Goal: Task Accomplishment & Management: Complete application form

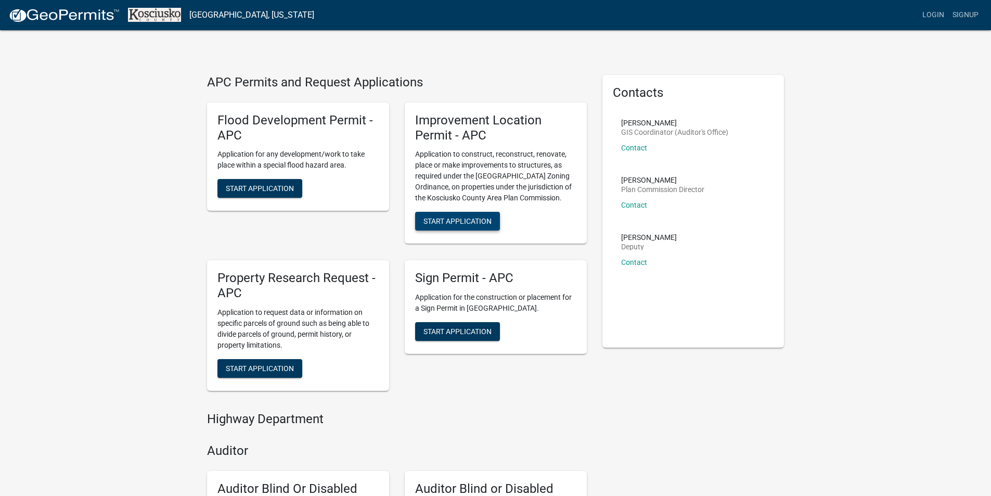
click at [470, 222] on span "Start Application" at bounding box center [457, 221] width 68 height 8
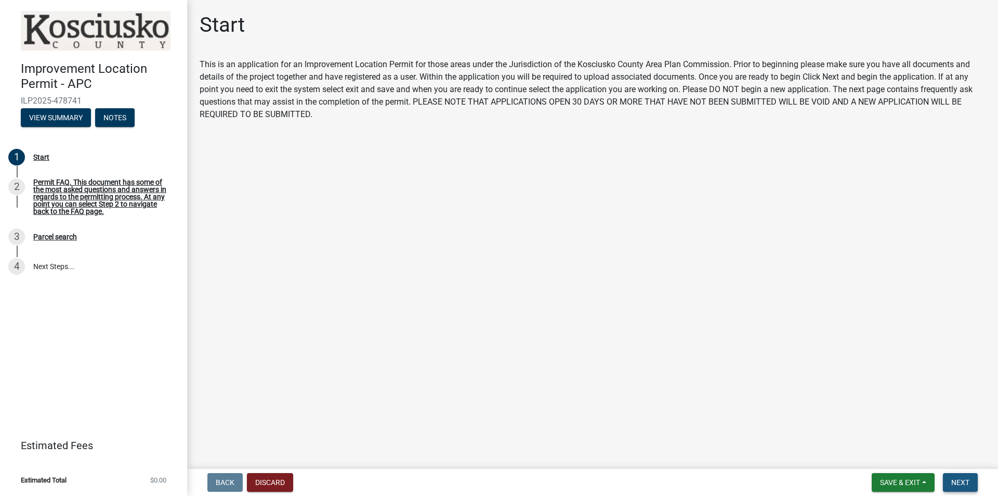
click at [953, 482] on span "Next" at bounding box center [961, 482] width 18 height 8
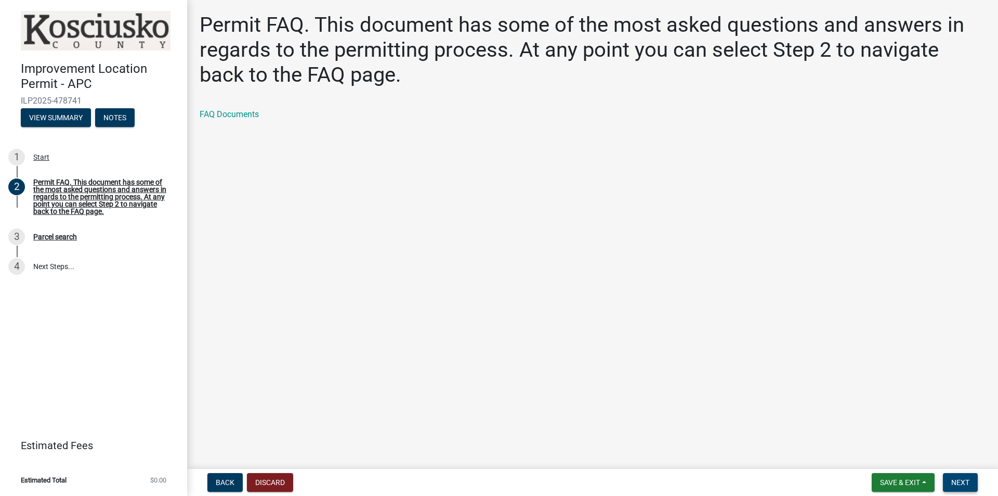
click at [956, 482] on span "Next" at bounding box center [961, 482] width 18 height 8
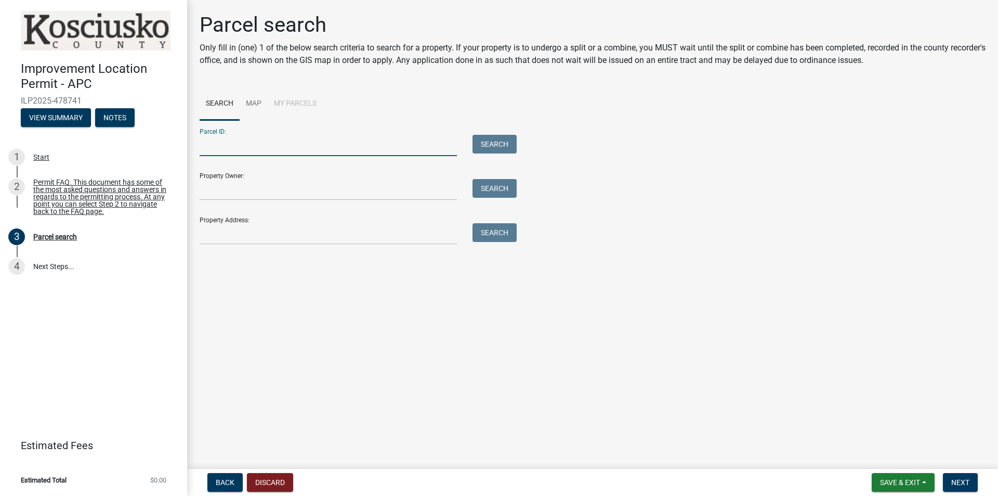
click at [256, 137] on input "Parcel ID:" at bounding box center [328, 145] width 257 height 21
click at [314, 225] on input "Property Address:" at bounding box center [328, 233] width 257 height 21
type input "1"
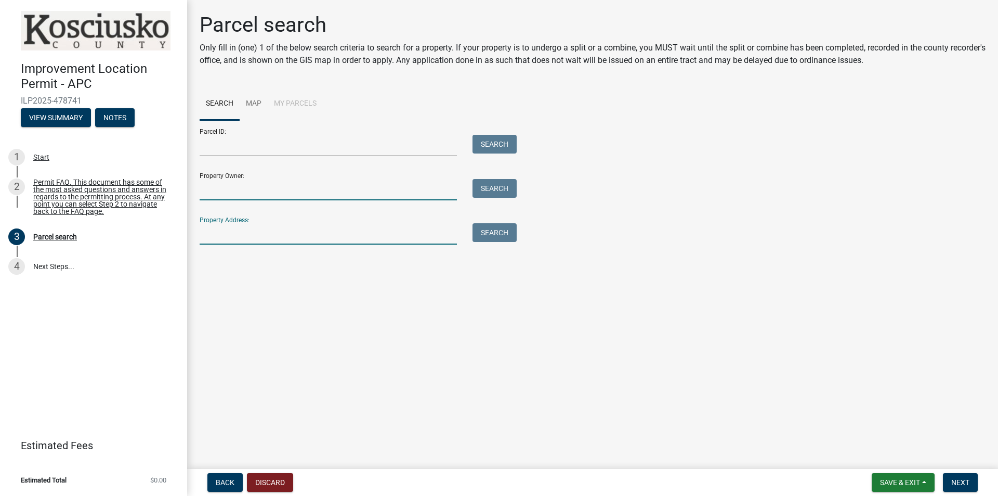
click at [399, 196] on input "Property Owner:" at bounding box center [328, 189] width 257 height 21
type input "M"
type input "[US_STATE] MOLDING"
drag, startPoint x: 271, startPoint y: 192, endPoint x: 80, endPoint y: 159, distance: 194.2
click at [80, 159] on div "Improvement Location Permit - APC ILP2025-478741 View Summary Notes 1 Start 2 P…" at bounding box center [499, 248] width 998 height 496
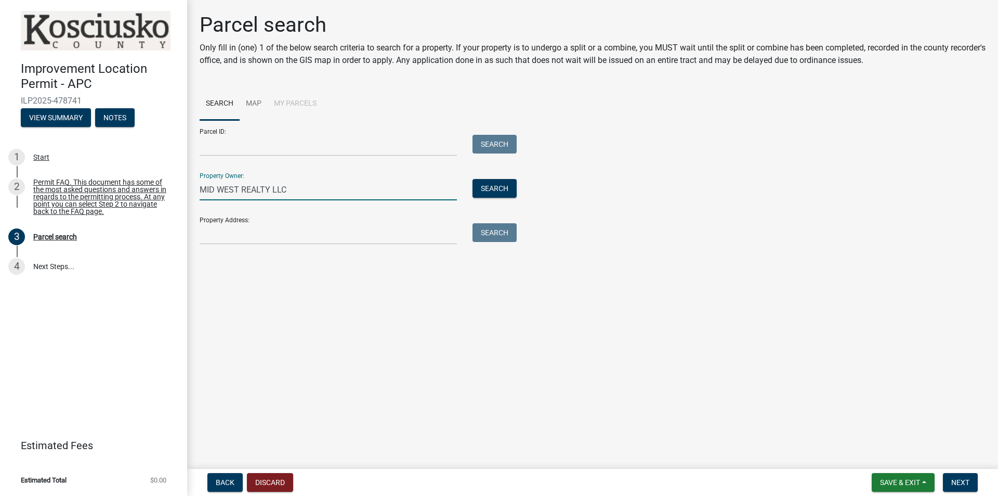
type input "MID WEST REALTY LLC"
click at [258, 228] on input "Property Address:" at bounding box center [328, 233] width 257 height 21
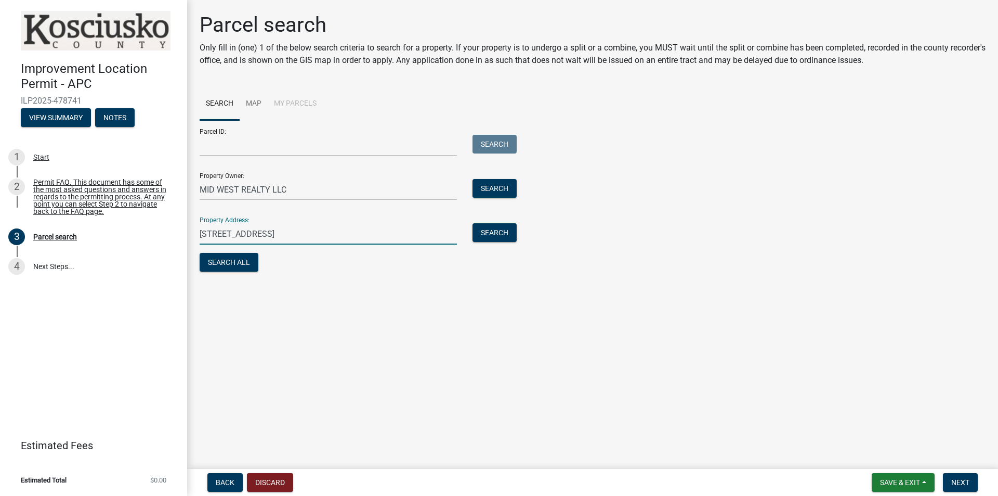
type input "[STREET_ADDRESS]"
click at [240, 261] on button "Search All" at bounding box center [229, 262] width 59 height 19
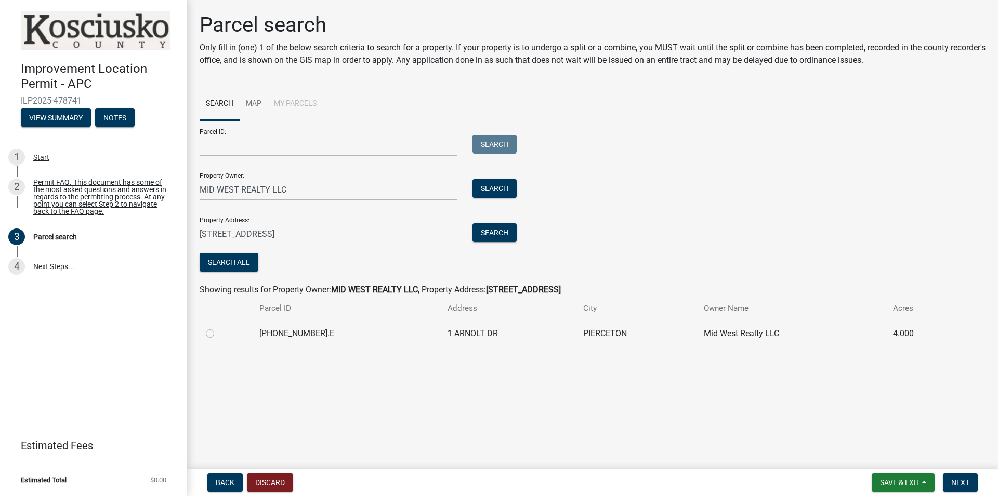
click at [218, 327] on label at bounding box center [218, 327] width 0 height 0
click at [218, 334] on input "radio" at bounding box center [221, 330] width 7 height 7
radio input "true"
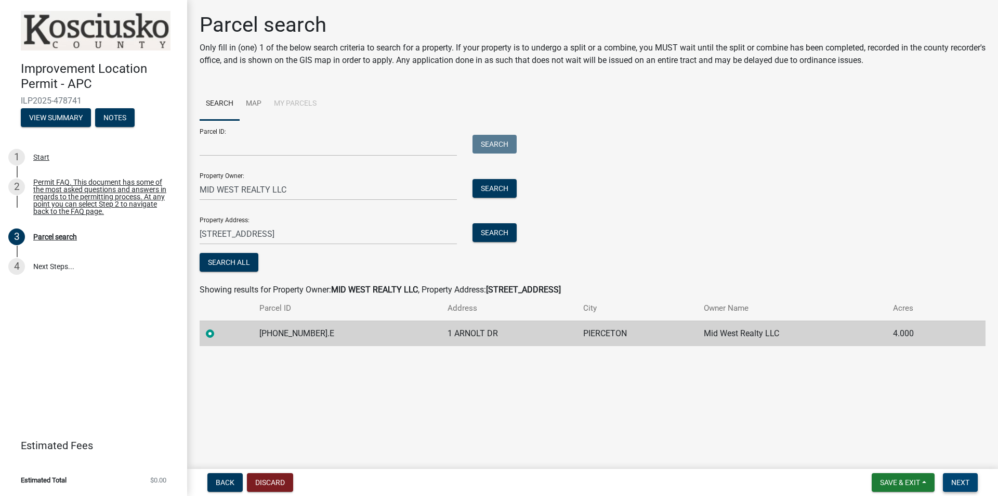
click at [959, 480] on span "Next" at bounding box center [961, 482] width 18 height 8
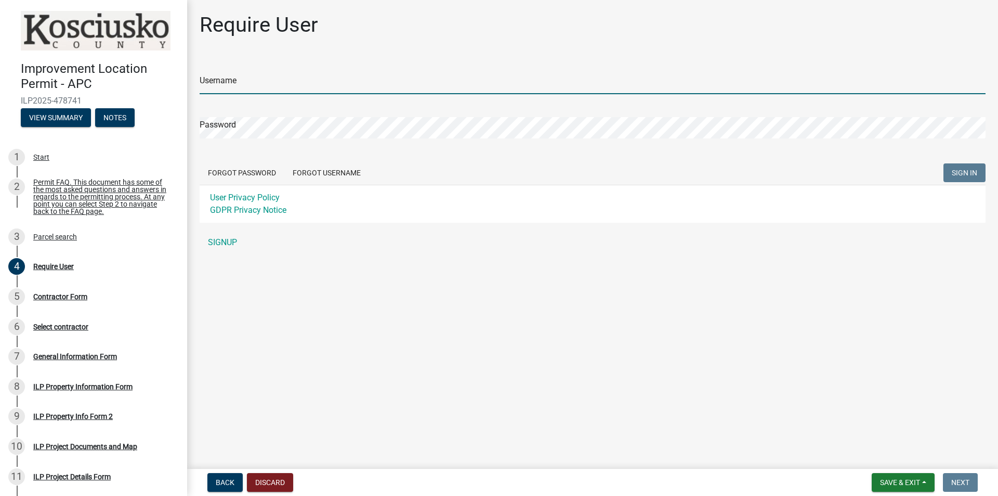
type input "[PERSON_NAME]"
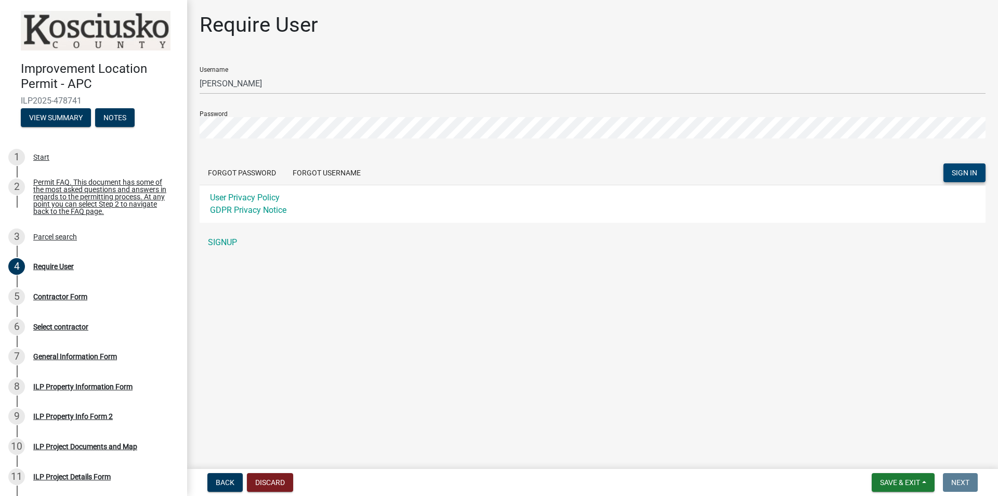
click at [957, 172] on span "SIGN IN" at bounding box center [964, 172] width 25 height 8
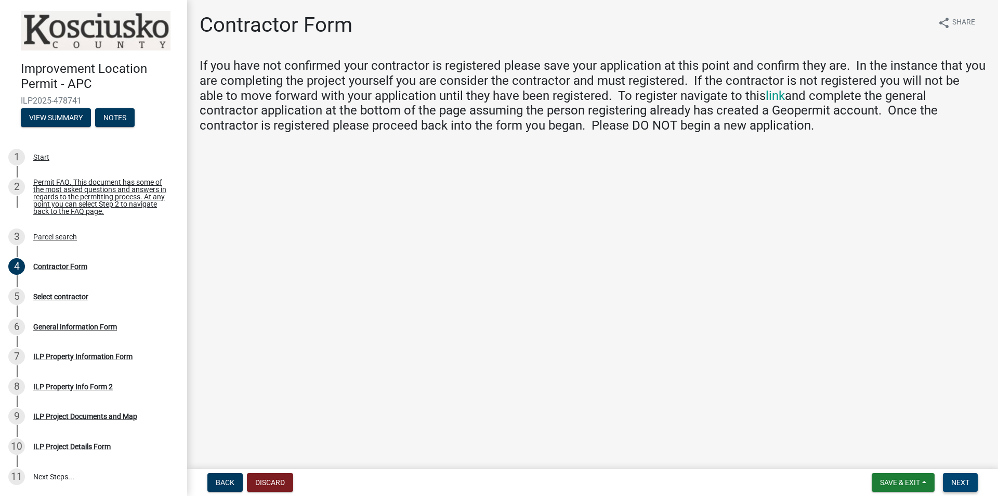
click at [962, 481] on span "Next" at bounding box center [961, 482] width 18 height 8
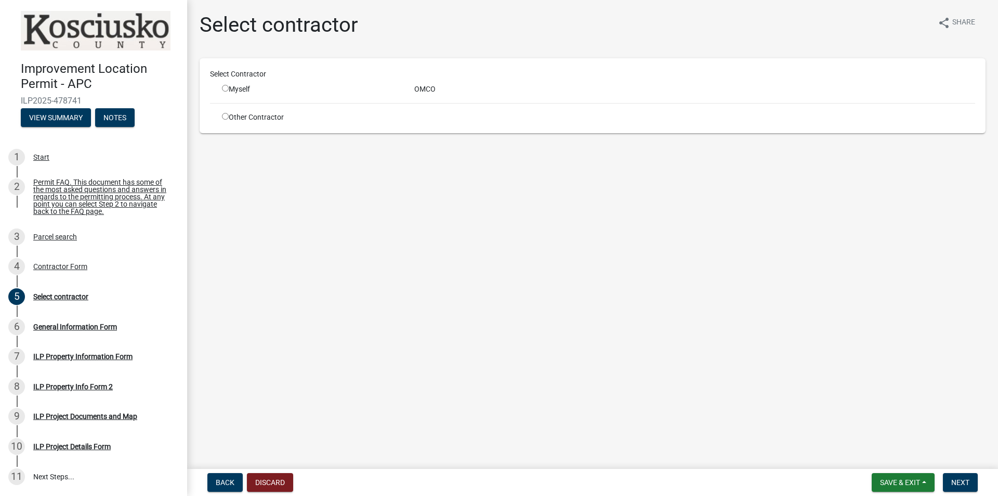
click at [219, 91] on div "Myself" at bounding box center [310, 89] width 192 height 11
click at [225, 85] on input "radio" at bounding box center [225, 88] width 7 height 7
radio input "true"
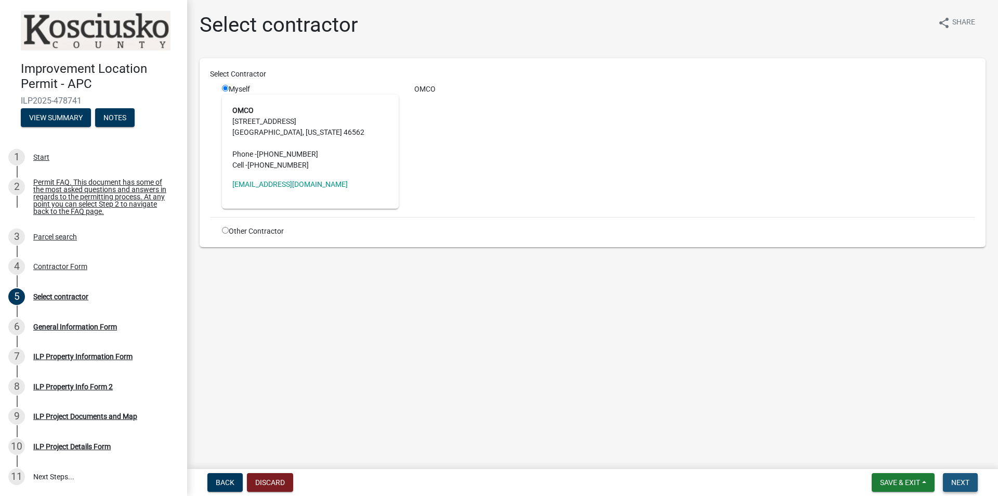
click at [964, 488] on button "Next" at bounding box center [960, 482] width 35 height 19
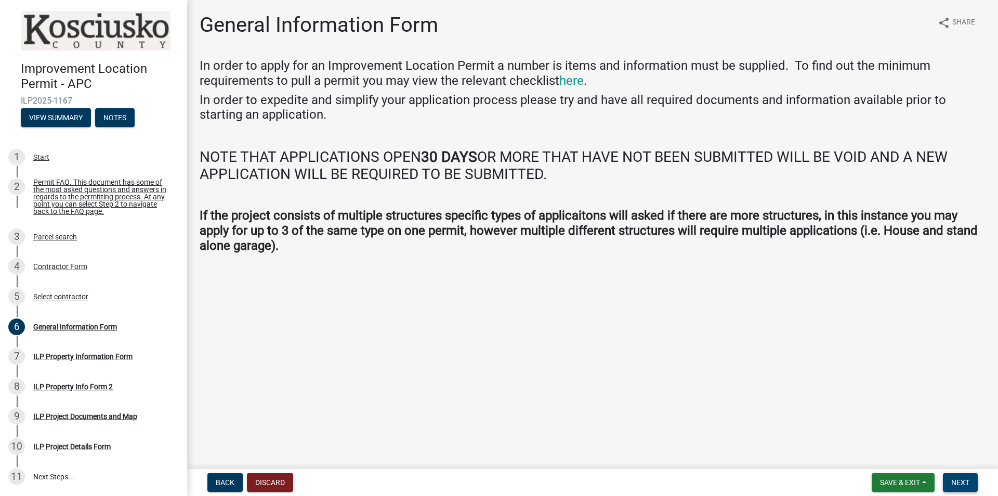
click at [965, 483] on span "Next" at bounding box center [961, 482] width 18 height 8
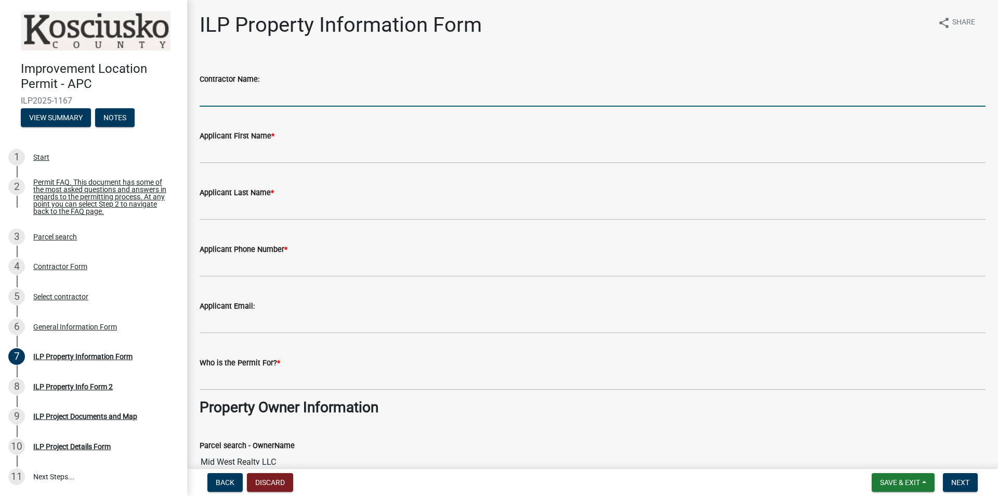
click at [253, 94] on input "Contractor Name:" at bounding box center [593, 95] width 786 height 21
type input "Omco Form"
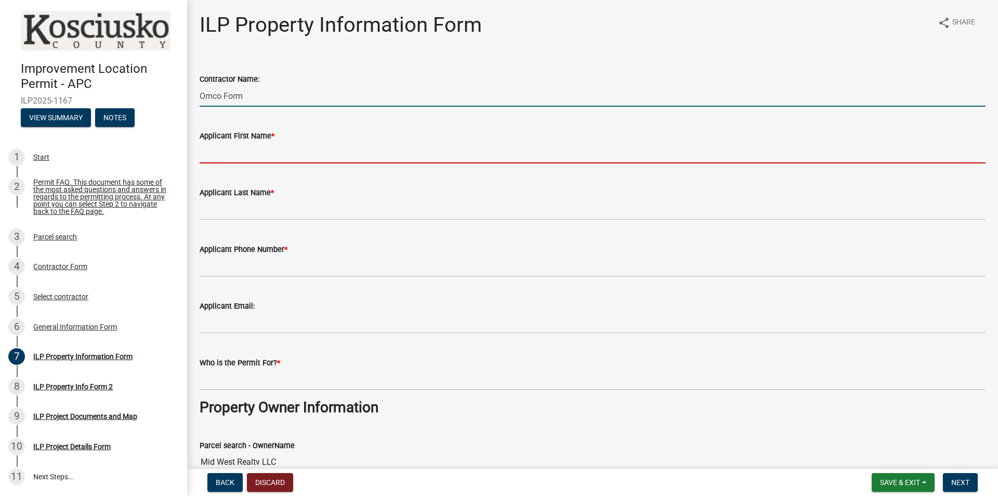
type input "[PERSON_NAME]"
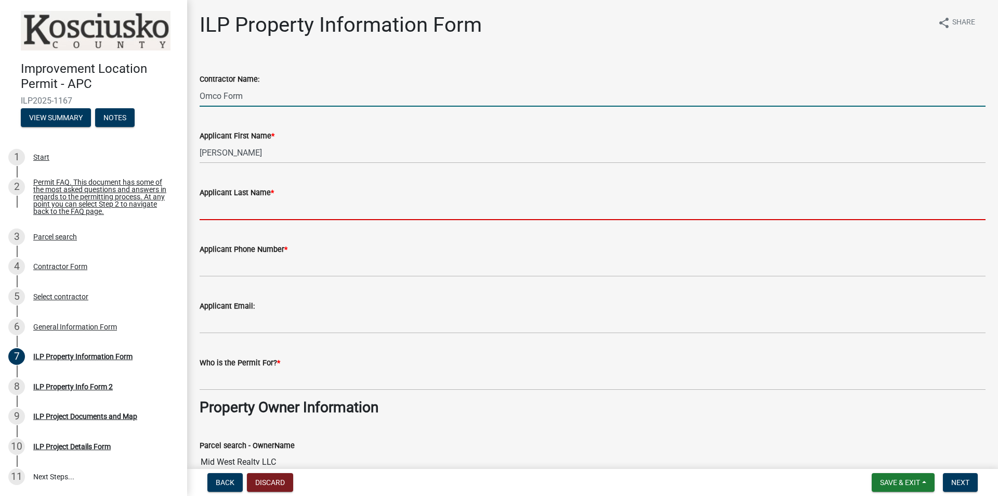
type input "[PERSON_NAME]"
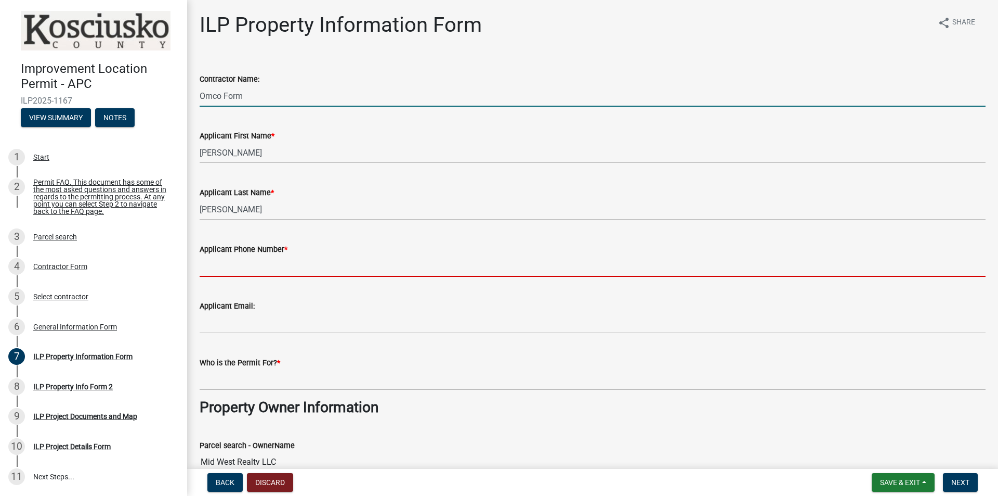
type input "5745946015"
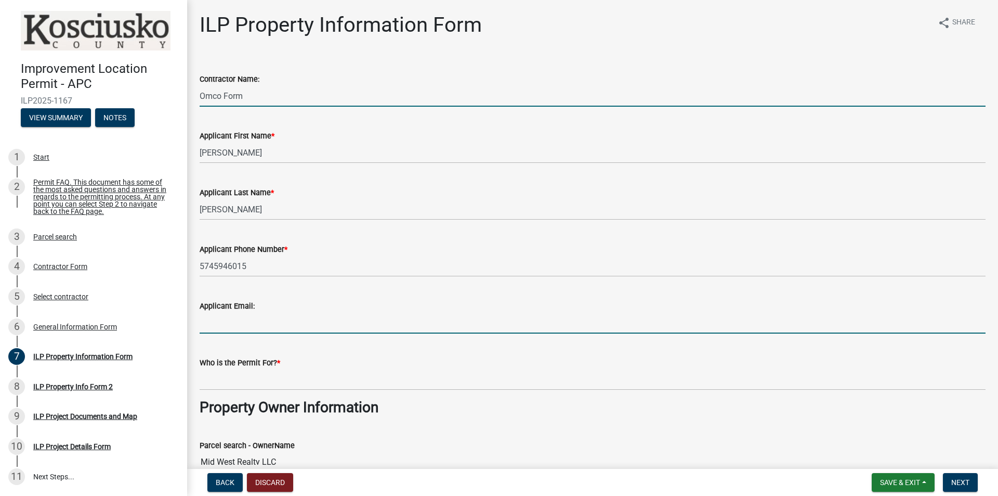
type input "[EMAIL_ADDRESS][DOMAIN_NAME]"
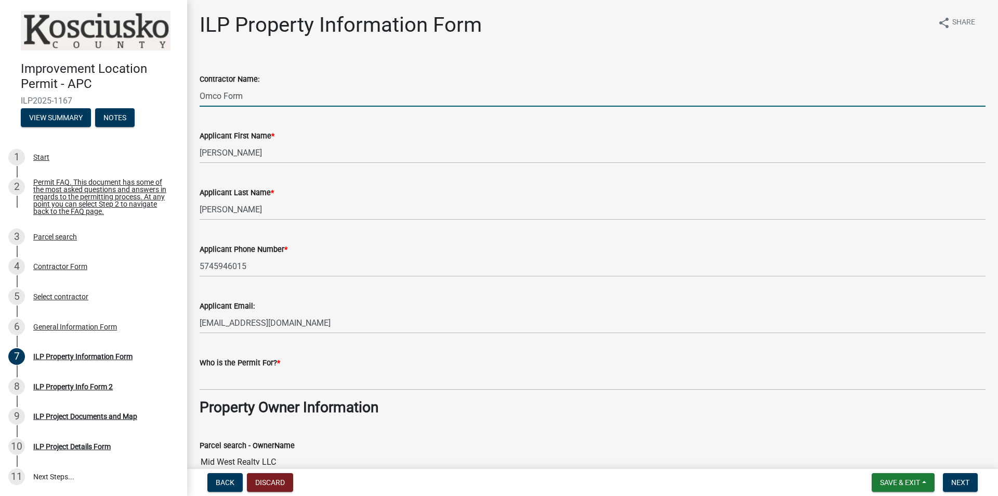
scroll to position [91, 0]
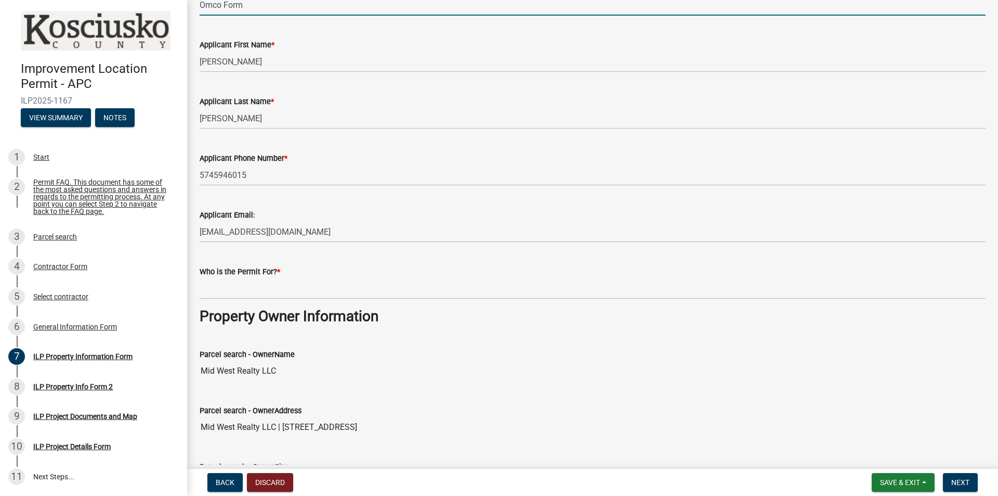
click at [270, 269] on label "Who is the Permit For? *" at bounding box center [240, 271] width 81 height 7
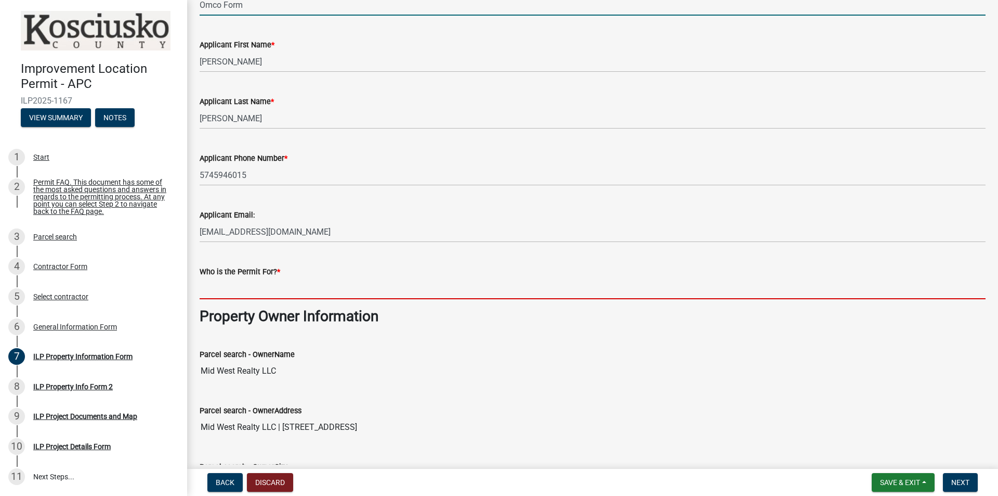
click at [270, 278] on input "Who is the Permit For? *" at bounding box center [593, 288] width 786 height 21
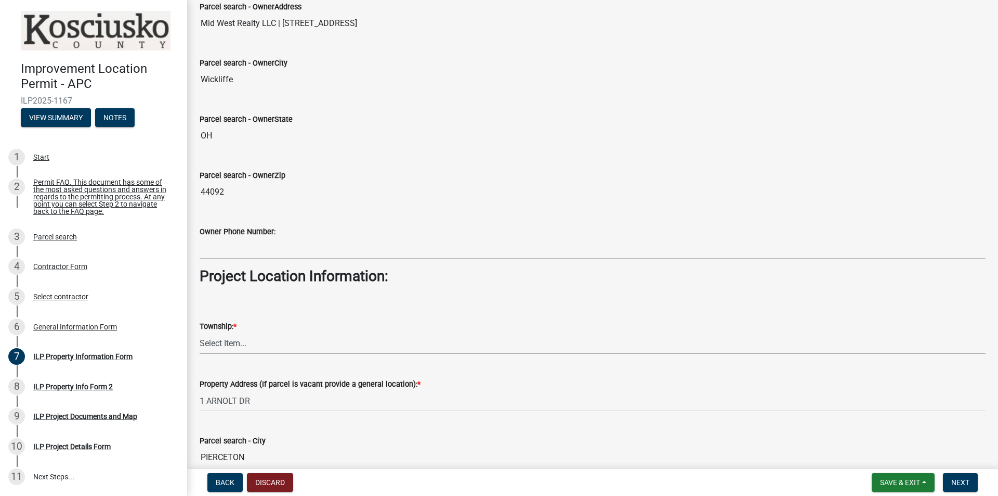
scroll to position [519, 0]
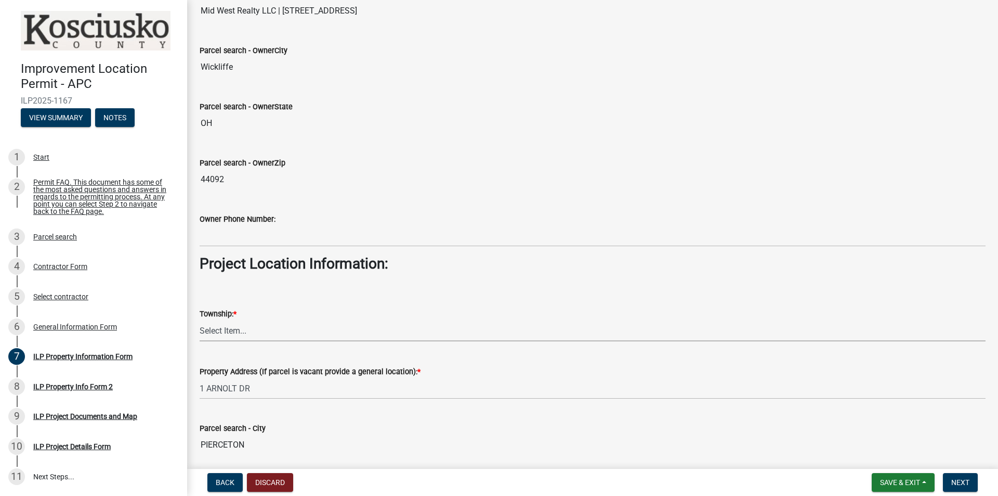
click at [306, 331] on select "Select Item... [PERSON_NAME] - Elkhart Co Clay Etna [GEOGRAPHIC_DATA][PERSON_NA…" at bounding box center [593, 330] width 786 height 21
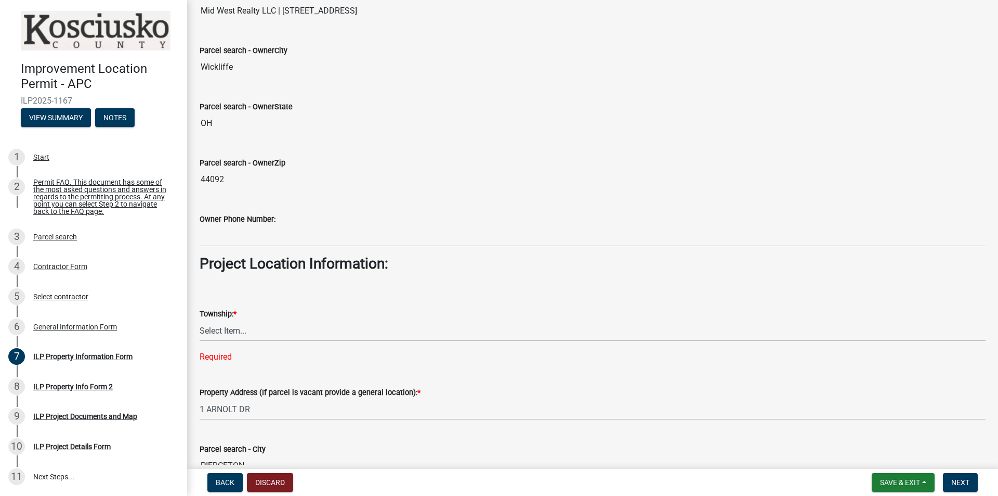
click at [327, 363] on wm-data-entity-input-list "Contractor Name: Omco Form Applicant First Name * [PERSON_NAME] Last Name * [PE…" at bounding box center [593, 124] width 786 height 1171
click at [292, 333] on select "Select Item... [PERSON_NAME] - Elkhart Co Clay Etna [GEOGRAPHIC_DATA][PERSON_NA…" at bounding box center [593, 330] width 786 height 21
click at [248, 331] on select "Select Item... [PERSON_NAME] - Elkhart Co Clay Etna [GEOGRAPHIC_DATA][PERSON_NA…" at bounding box center [593, 330] width 786 height 21
click at [200, 320] on select "Select Item... [PERSON_NAME] - Elkhart Co Clay Etna [GEOGRAPHIC_DATA][PERSON_NA…" at bounding box center [593, 330] width 786 height 21
select select "8c57e534-4bb7-4f1e-ba6a-a976fd74bead"
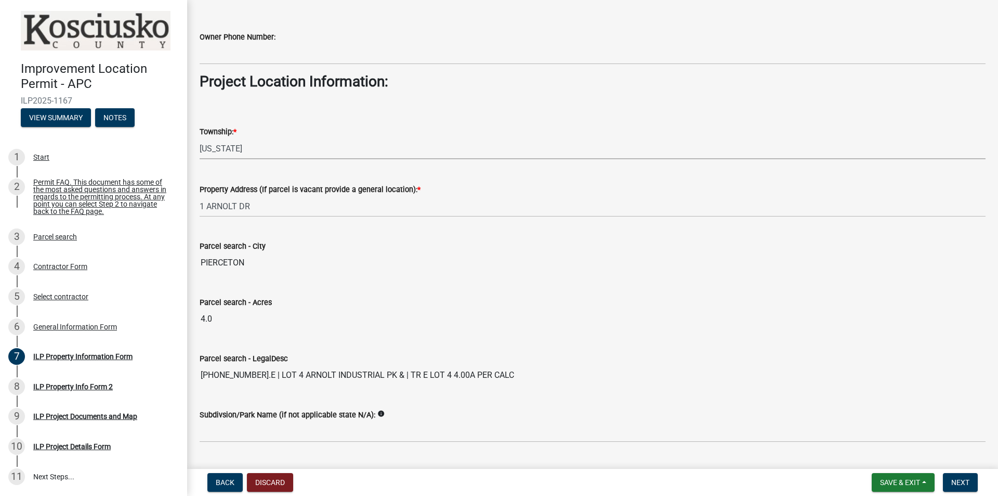
scroll to position [785, 0]
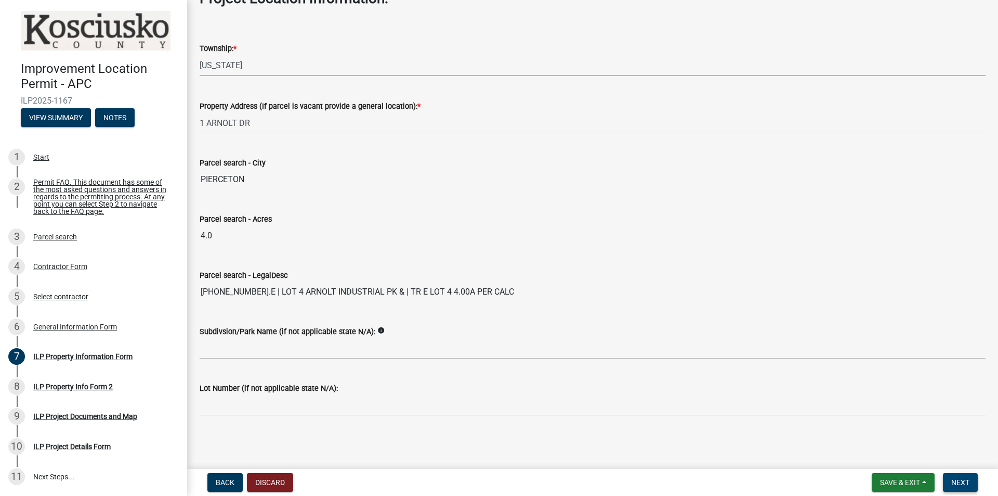
click at [963, 483] on span "Next" at bounding box center [961, 482] width 18 height 8
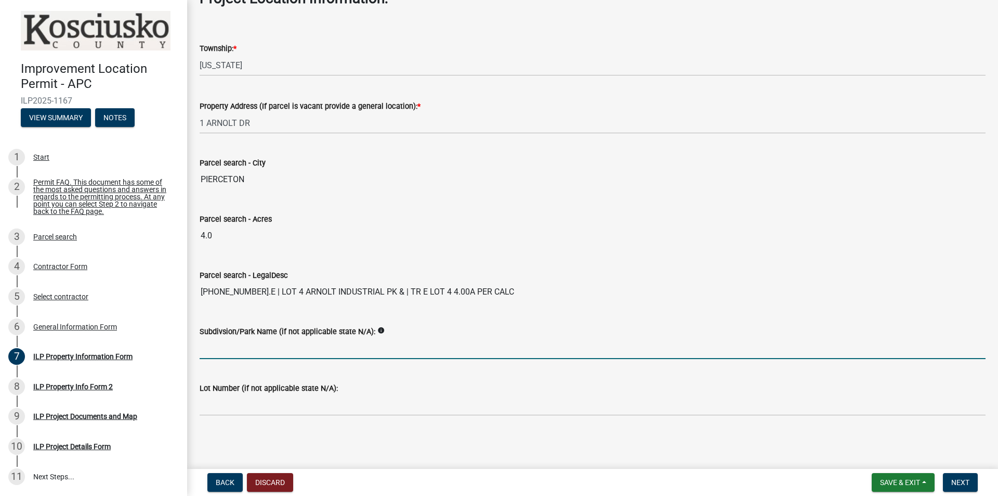
click at [286, 347] on input "Subdivsion/Park Name (if not applicable state N/A):" at bounding box center [593, 347] width 786 height 21
type input "n"
type input "N/A"
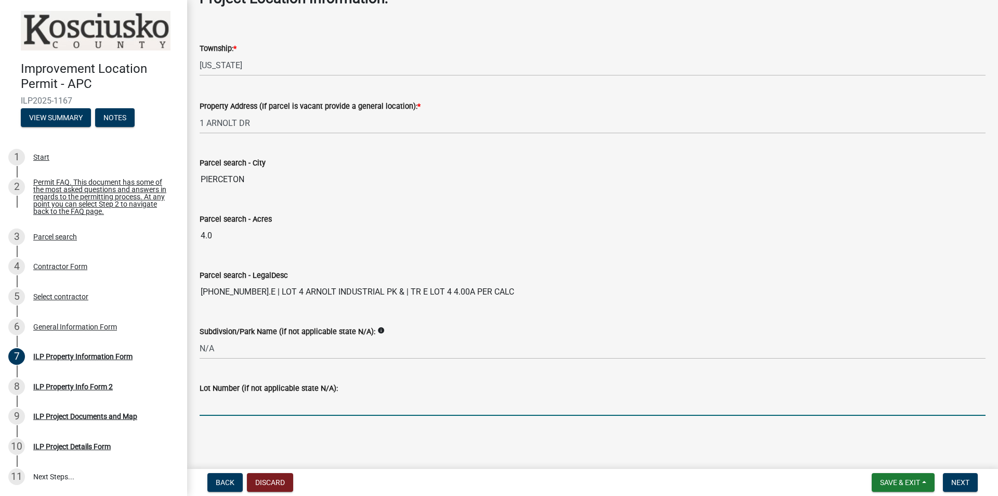
click at [265, 412] on input "Lot Number (if not applicable state N/A):" at bounding box center [593, 404] width 786 height 21
type input "N/A"
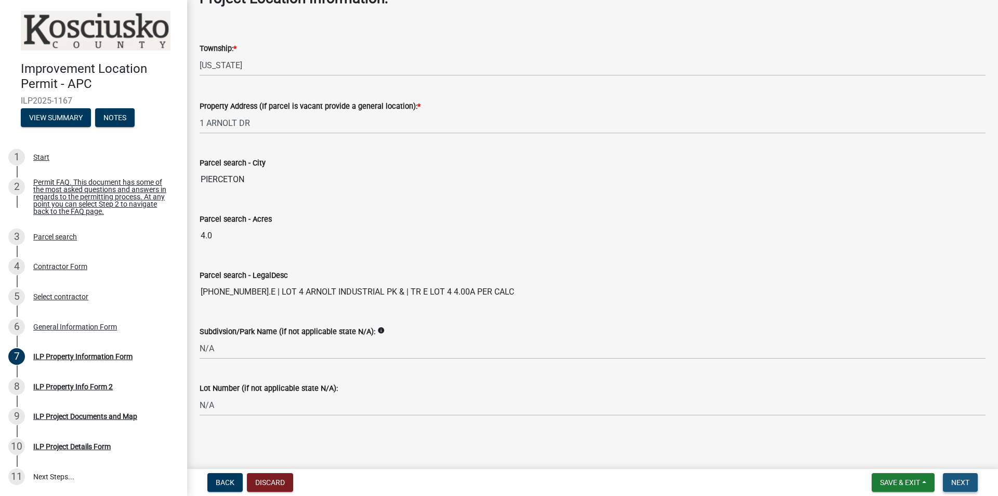
click at [957, 481] on span "Next" at bounding box center [961, 482] width 18 height 8
click at [965, 480] on span "Next" at bounding box center [961, 482] width 18 height 8
click at [719, 270] on div "Parcel search - LegalDesc" at bounding box center [593, 275] width 786 height 12
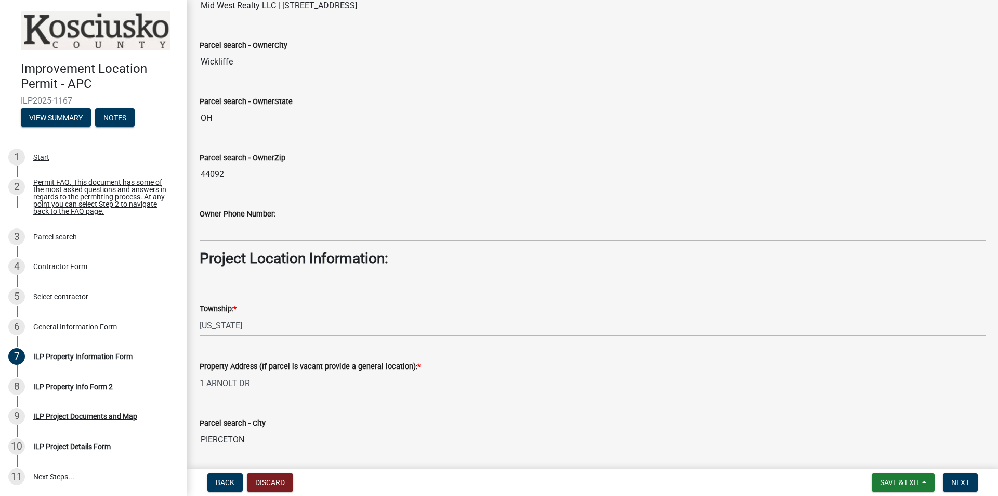
scroll to position [291, 0]
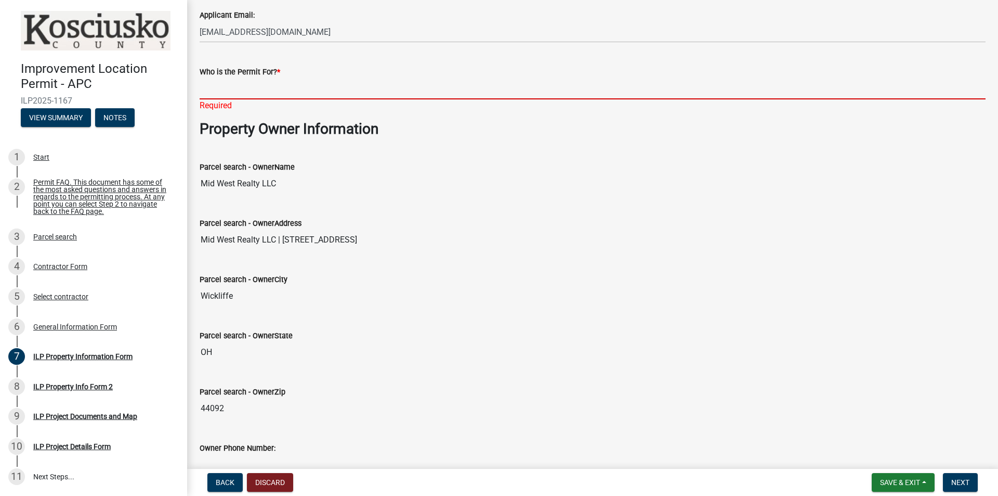
click at [240, 89] on input "Who is the Permit For? *" at bounding box center [593, 88] width 786 height 21
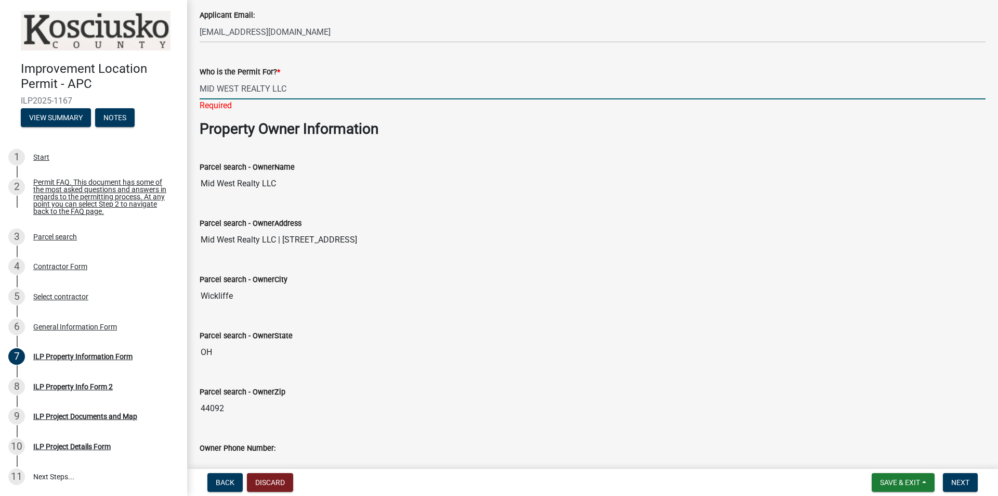
type input "MID WEST REALTY LLC"
click at [974, 483] on button "Next" at bounding box center [960, 482] width 35 height 19
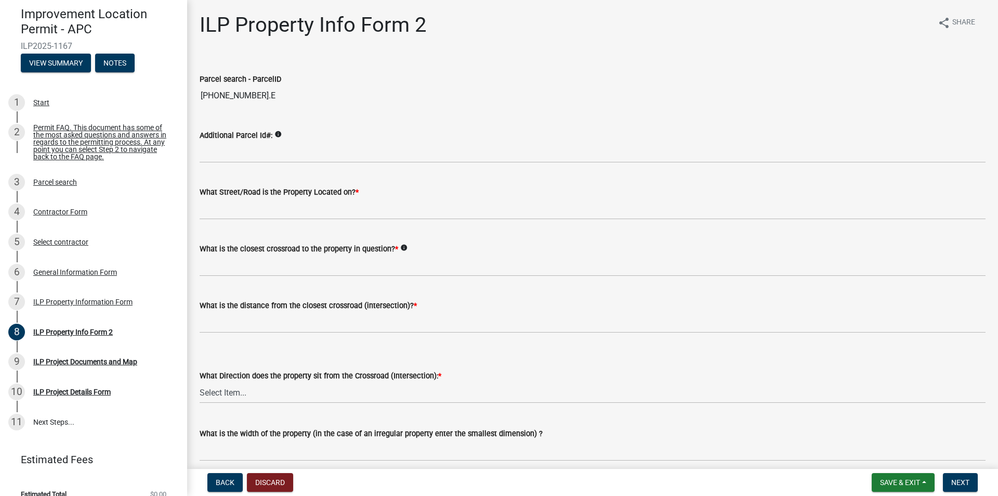
scroll to position [74, 0]
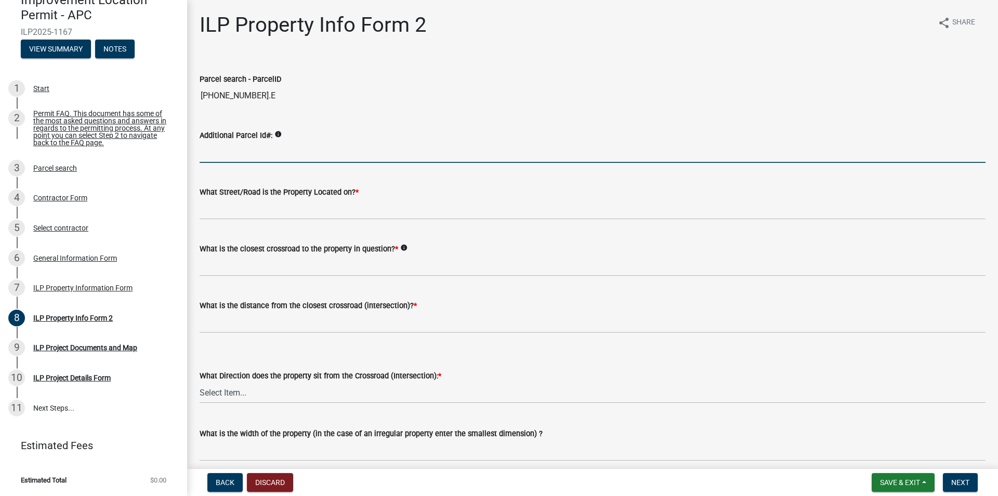
click at [284, 150] on input "Additional Parcel Id#:" at bounding box center [593, 151] width 786 height 21
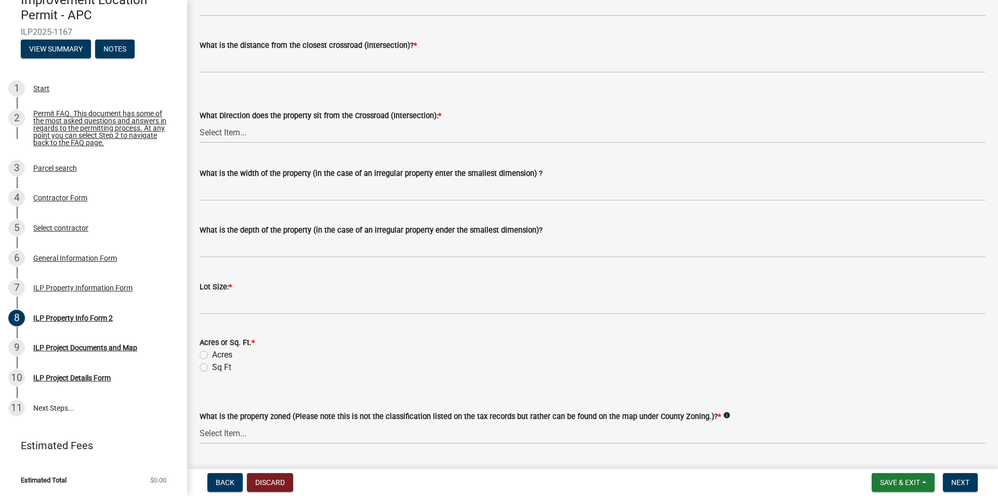
scroll to position [373, 0]
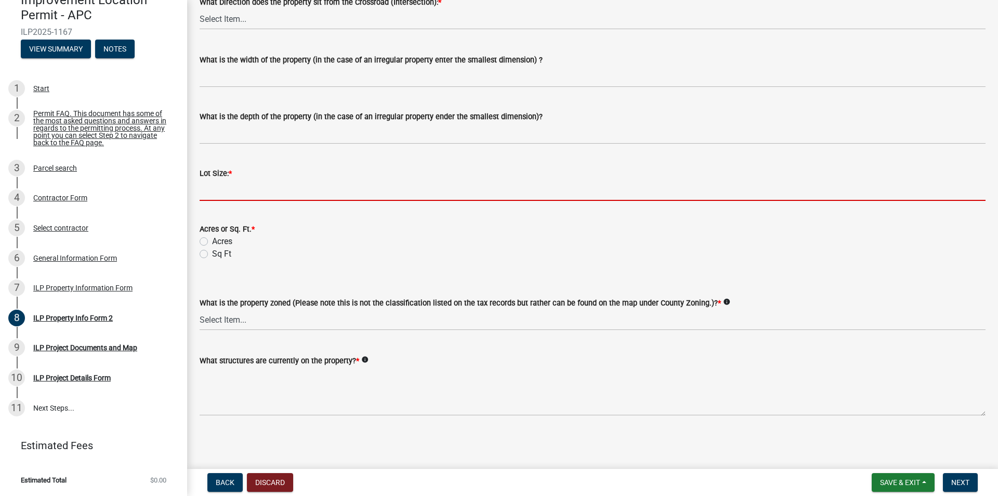
click at [231, 190] on input "text" at bounding box center [593, 189] width 786 height 21
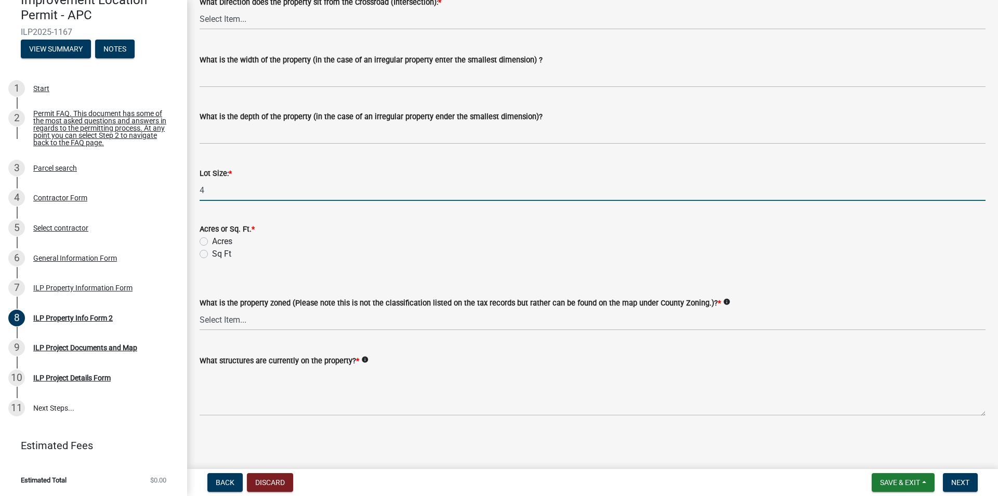
type input "4"
click at [199, 240] on div "Acres or Sq. Ft. * Acres Sq Ft" at bounding box center [593, 235] width 802 height 50
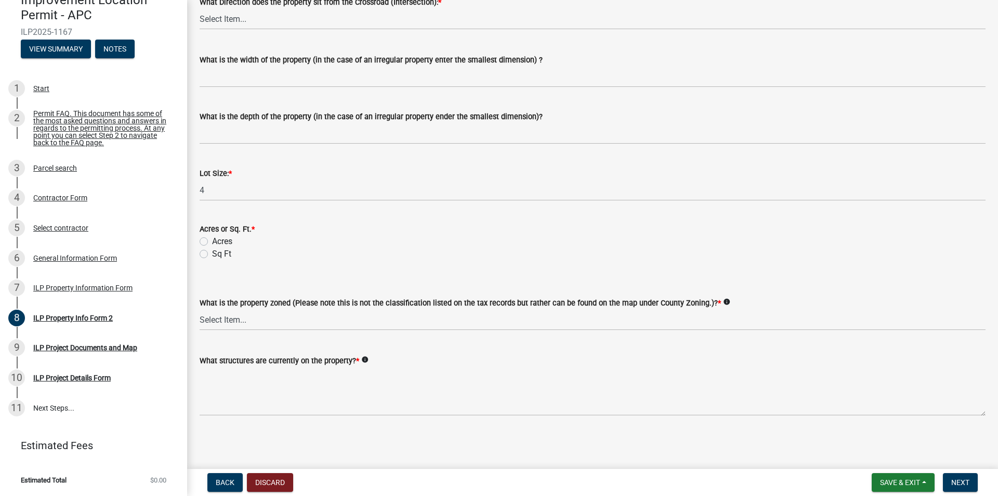
click at [212, 242] on label "Acres" at bounding box center [222, 241] width 20 height 12
click at [212, 242] on input "Acres" at bounding box center [215, 238] width 7 height 7
radio input "true"
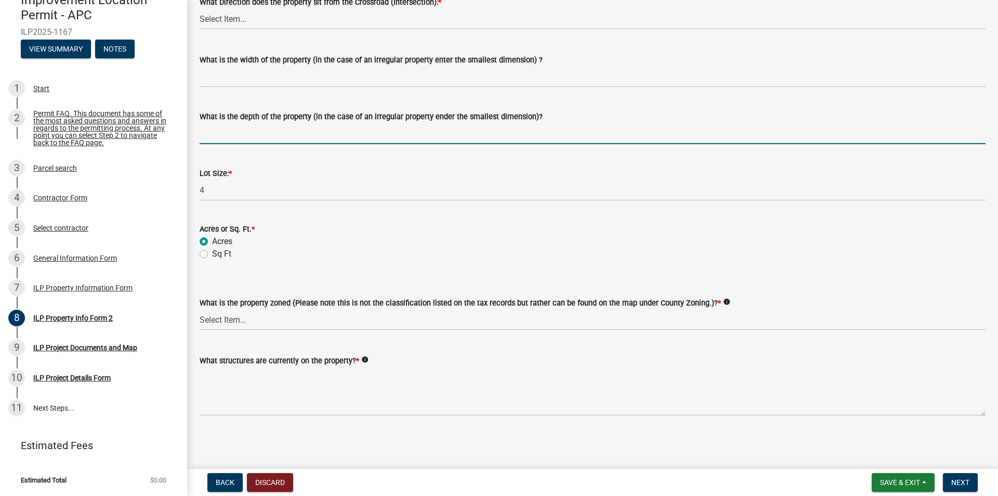
click at [274, 136] on input "What is the depth of the property (in the case of an irregular property ender t…" at bounding box center [593, 133] width 786 height 21
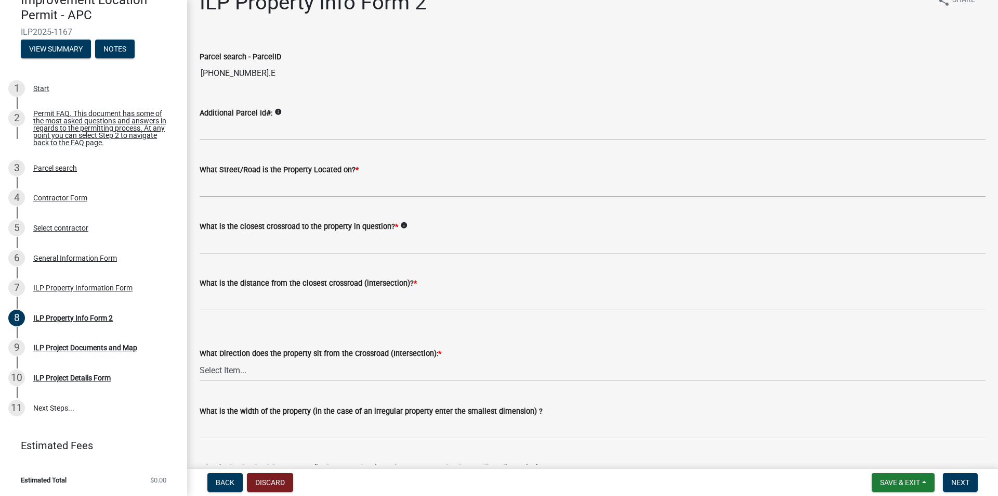
scroll to position [0, 0]
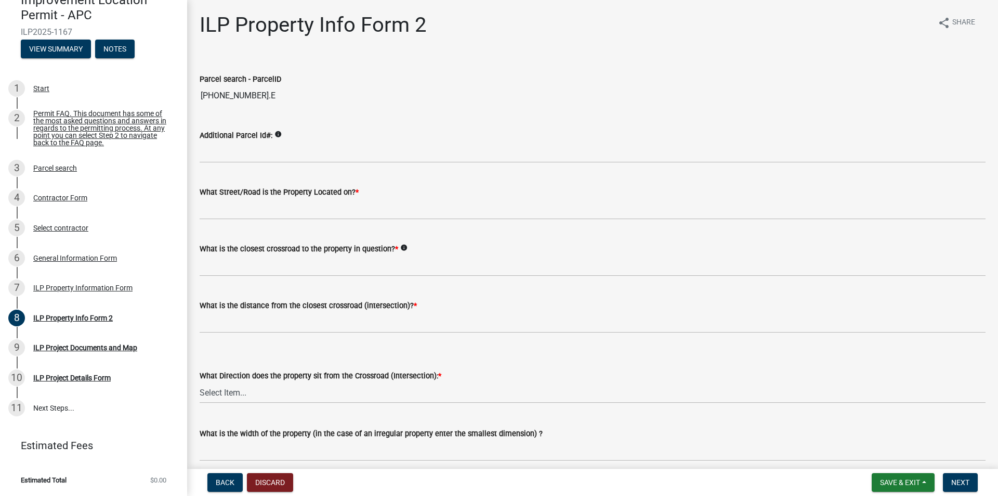
click at [281, 196] on label "What Street/Road is the Property Located on? *" at bounding box center [279, 192] width 159 height 7
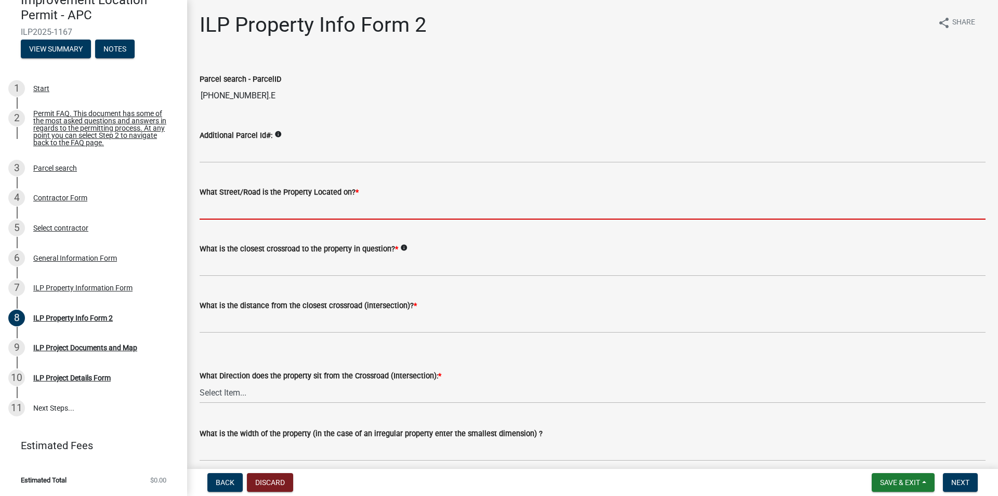
click at [281, 198] on input "What Street/Road is the Property Located on? *" at bounding box center [593, 208] width 786 height 21
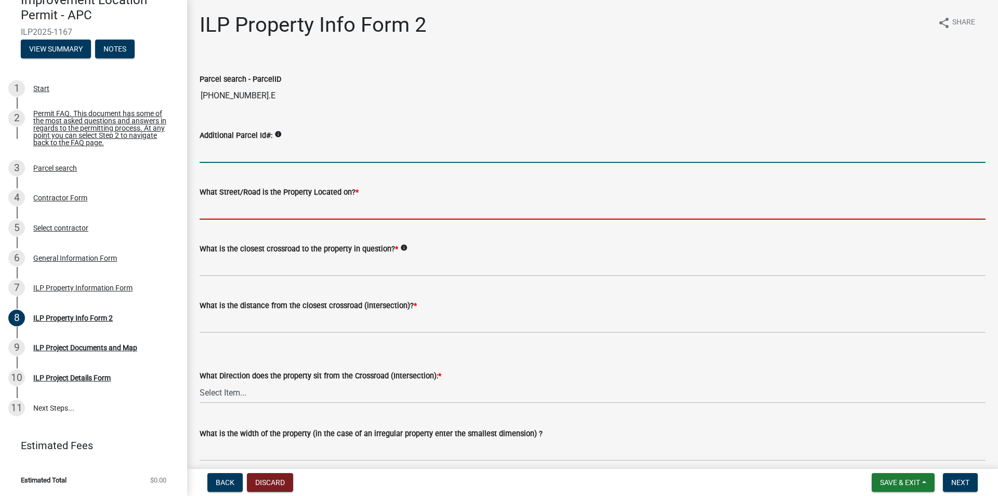
click at [238, 155] on input "Additional Parcel Id#:" at bounding box center [593, 151] width 786 height 21
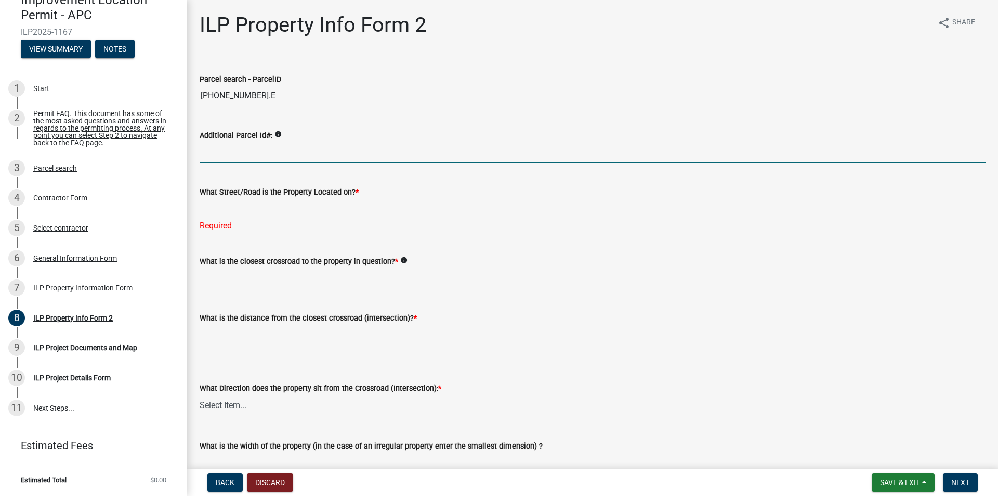
paste input "43-12-28-100-705.000-030"
type input "43-12-28-100-705.000-030"
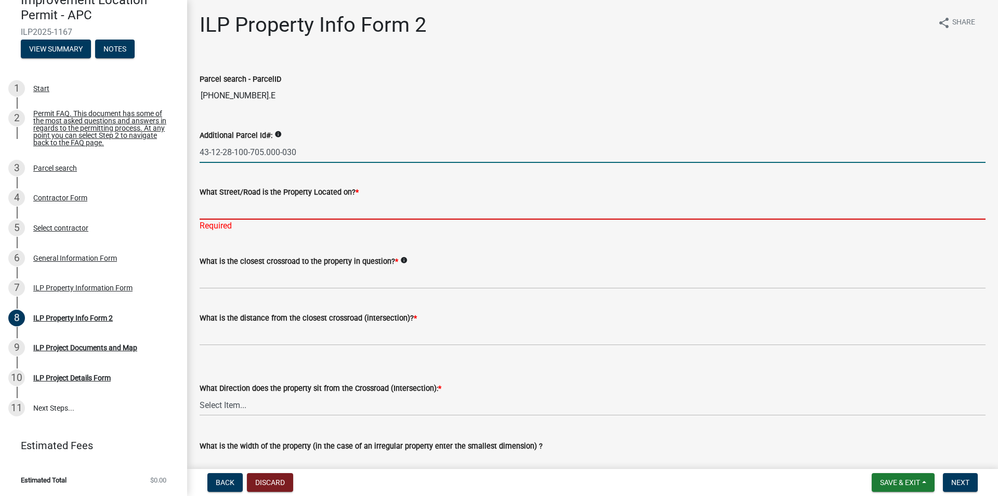
click at [223, 211] on input "What Street/Road is the Property Located on? *" at bounding box center [593, 208] width 786 height 21
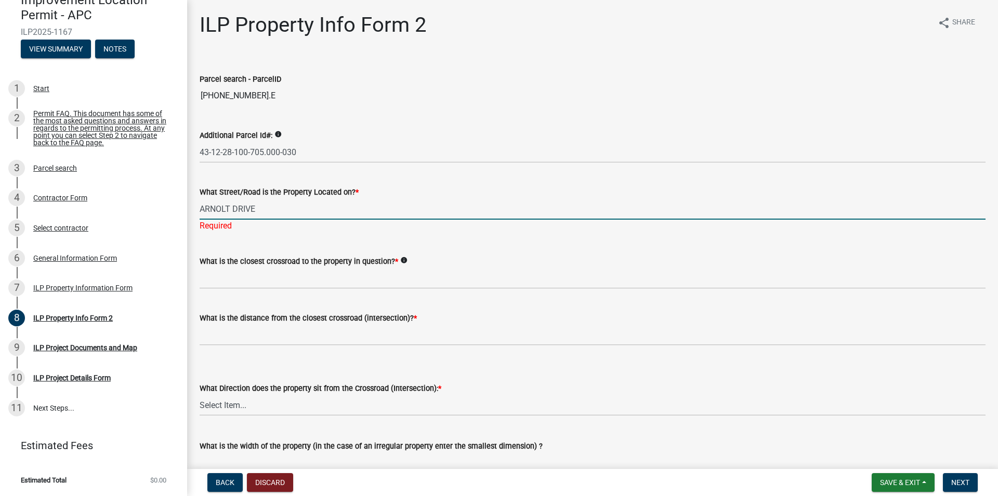
type input "ARNOLT DRIVE"
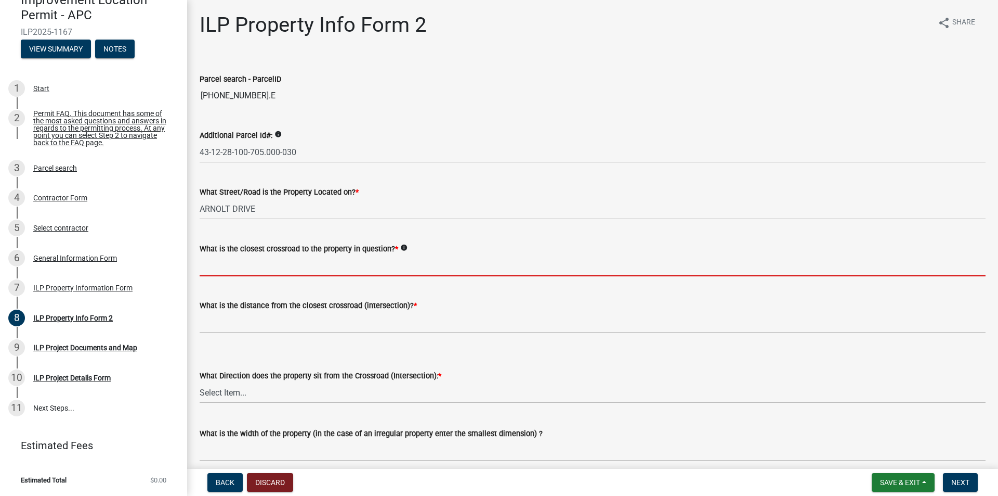
click at [222, 278] on wm-data-entity-input "What is the closest crossroad to the property in question? * info" at bounding box center [593, 256] width 786 height 57
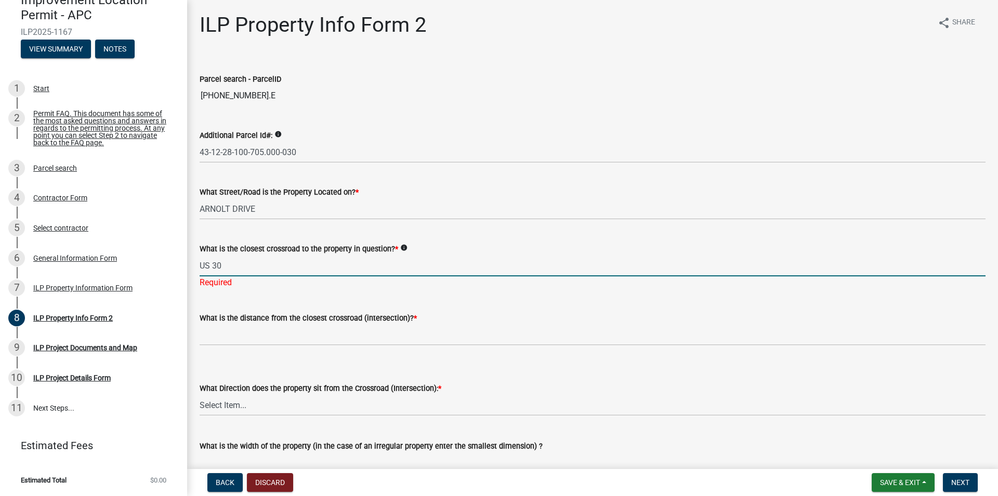
type input "US 30"
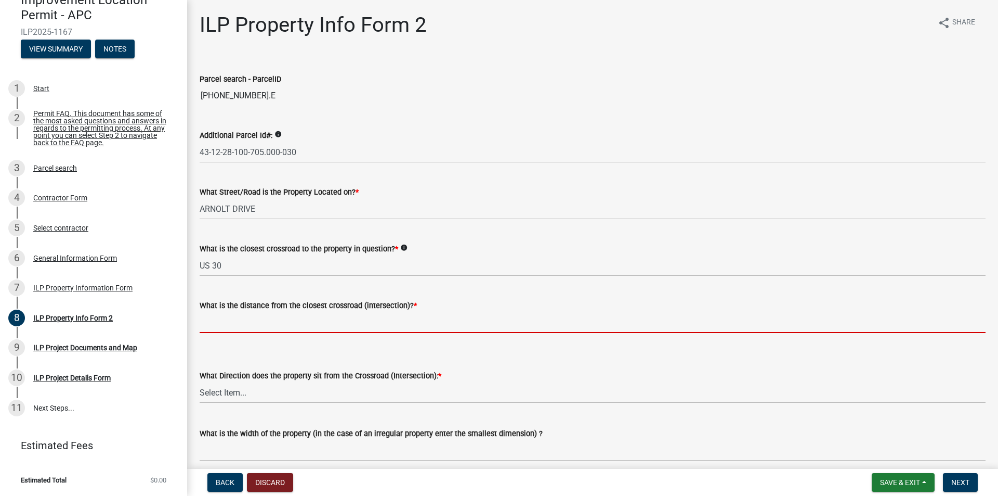
click at [316, 339] on wm-data-entity-input "What is the distance from the closest crossroad (intersection)? *" at bounding box center [593, 313] width 786 height 58
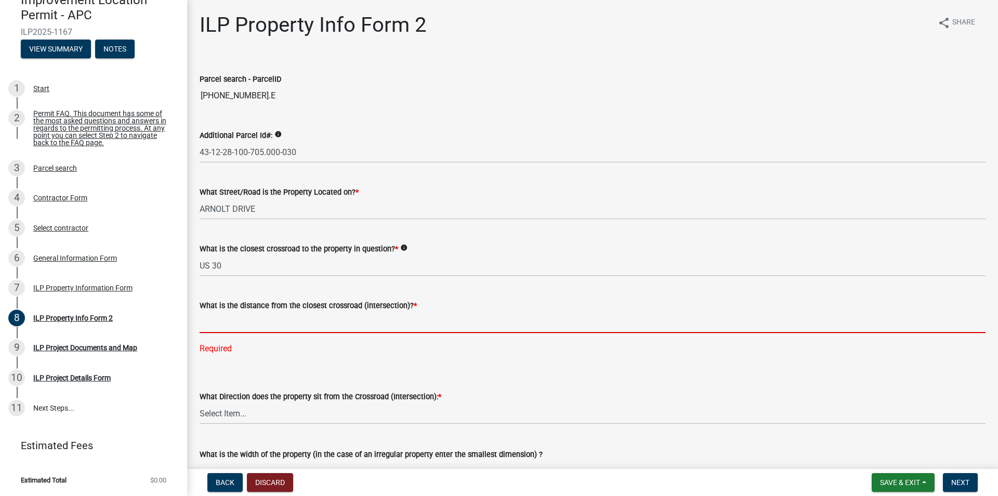
click at [223, 326] on input "text" at bounding box center [593, 321] width 786 height 21
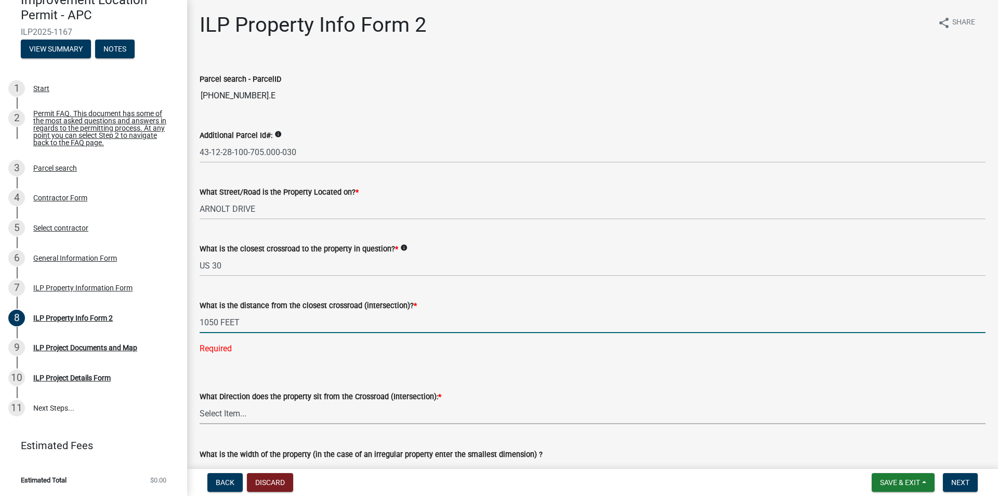
type input "1050"
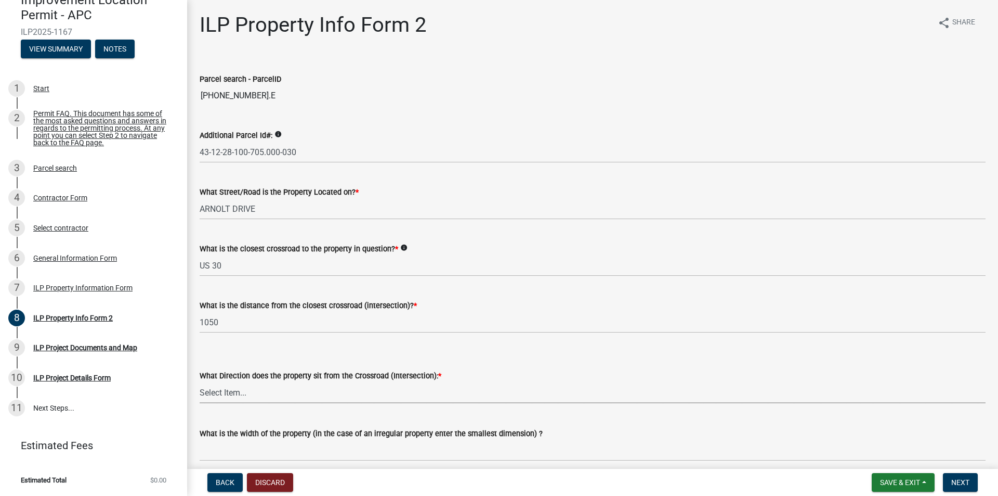
click at [313, 416] on wm-data-entity-input-list "Parcel search - ParcelID [PHONE_NUMBER].E Additional Parcel Id#: info 43-12-28-…" at bounding box center [593, 427] width 786 height 739
click at [477, 237] on div "What is the closest crossroad to the property in question? * info US 30" at bounding box center [593, 252] width 786 height 48
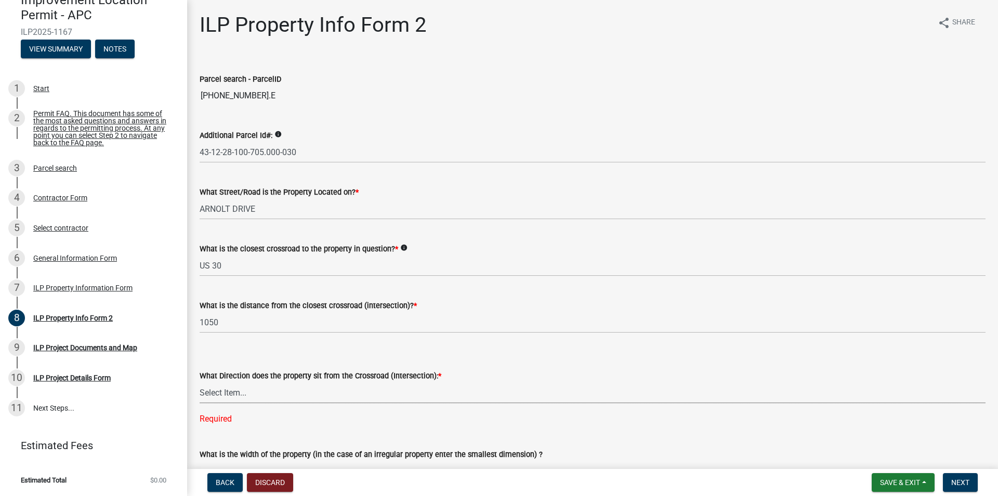
click at [241, 396] on select "Select Item... N NE NW S SE SW E W" at bounding box center [593, 392] width 786 height 21
click at [200, 382] on select "Select Item... N NE NW S SE SW E W" at bounding box center [593, 392] width 786 height 21
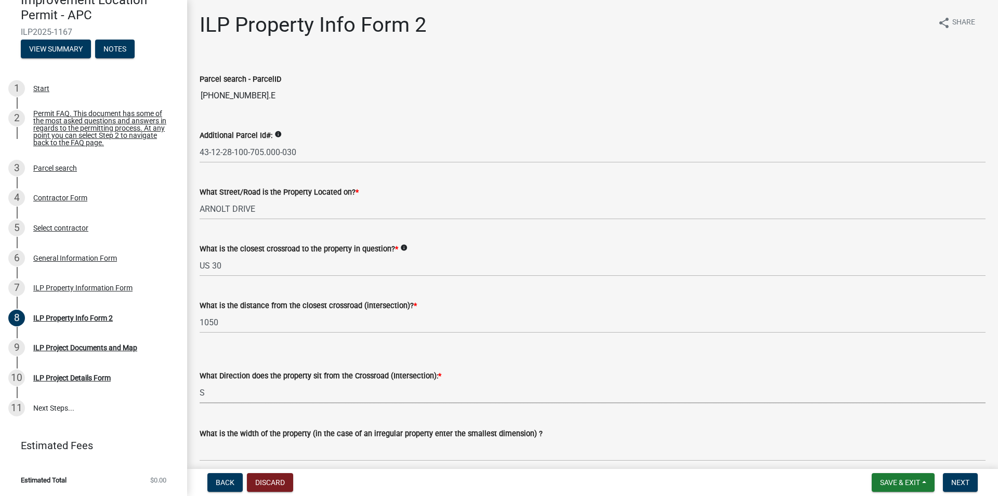
click at [275, 388] on select "Select Item... N NE NW S SE SW E W" at bounding box center [593, 392] width 786 height 21
click at [200, 382] on select "Select Item... N NE NW S SE SW E W" at bounding box center [593, 392] width 786 height 21
select select "95f26f45-efe7-401f-8852-73e4aff19d8b"
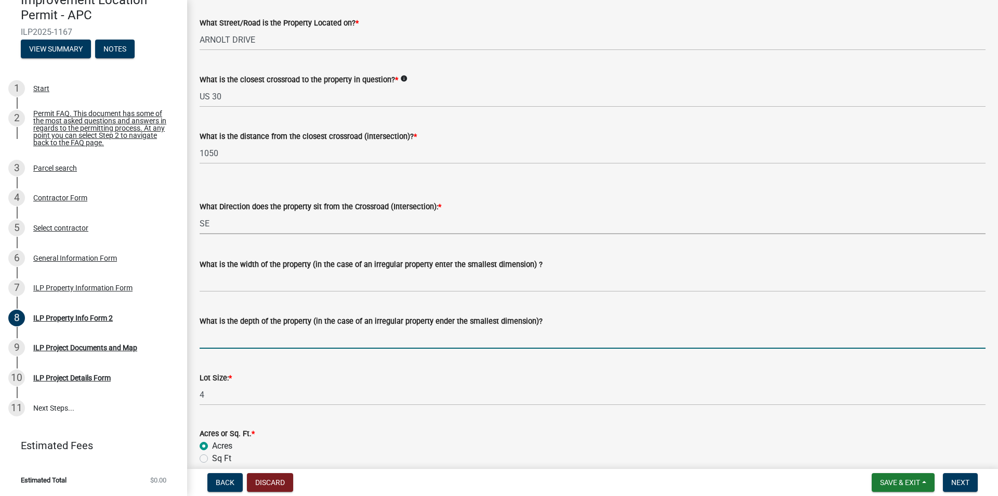
click at [263, 342] on input "What is the depth of the property (in the case of an irregular property ender t…" at bounding box center [593, 337] width 786 height 21
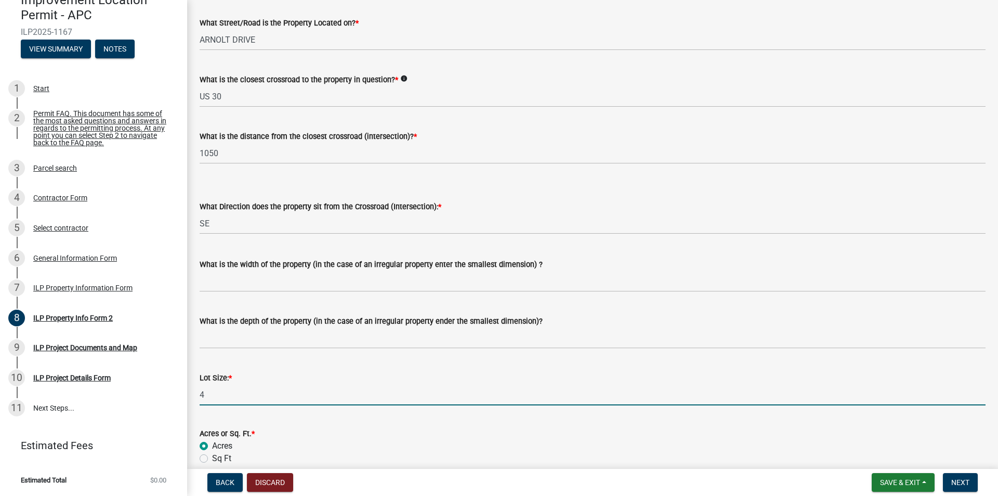
click at [246, 391] on input "4" at bounding box center [593, 394] width 786 height 21
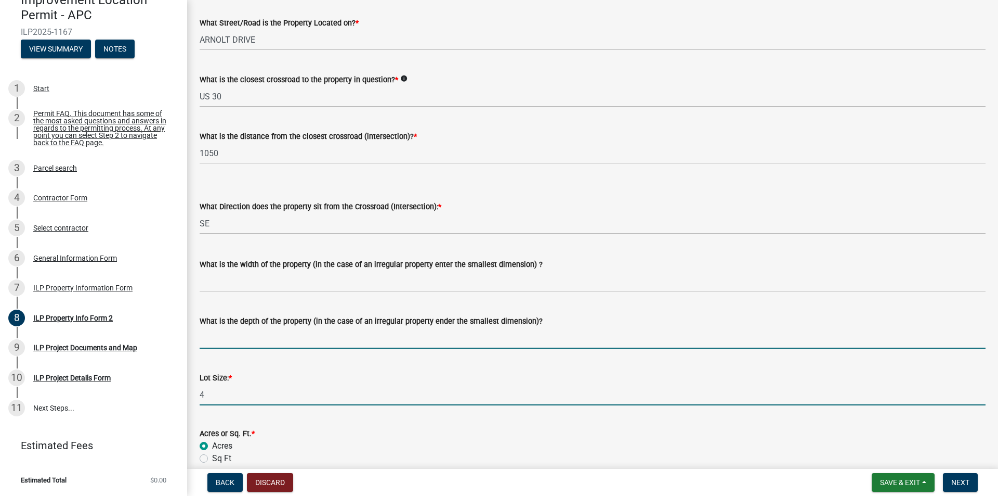
click at [265, 340] on input "What is the depth of the property (in the case of an irregular property ender t…" at bounding box center [593, 337] width 786 height 21
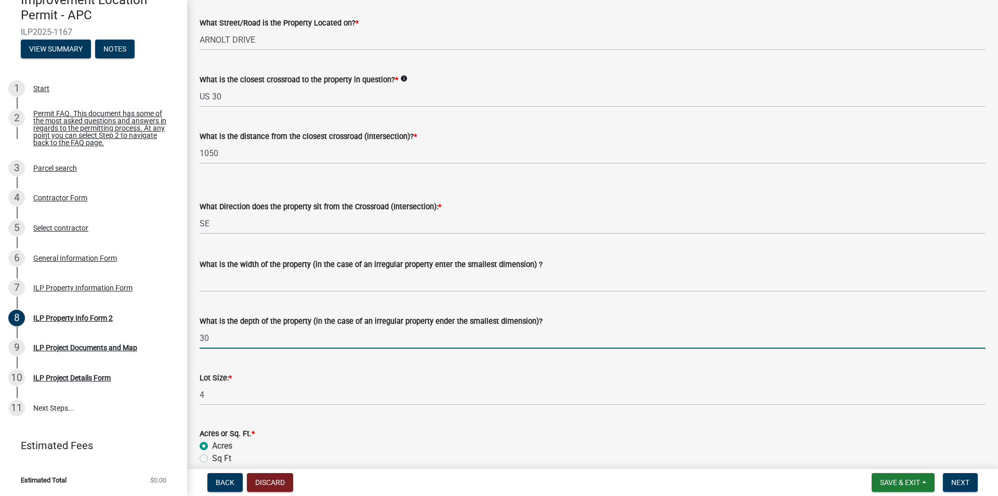
type input "3"
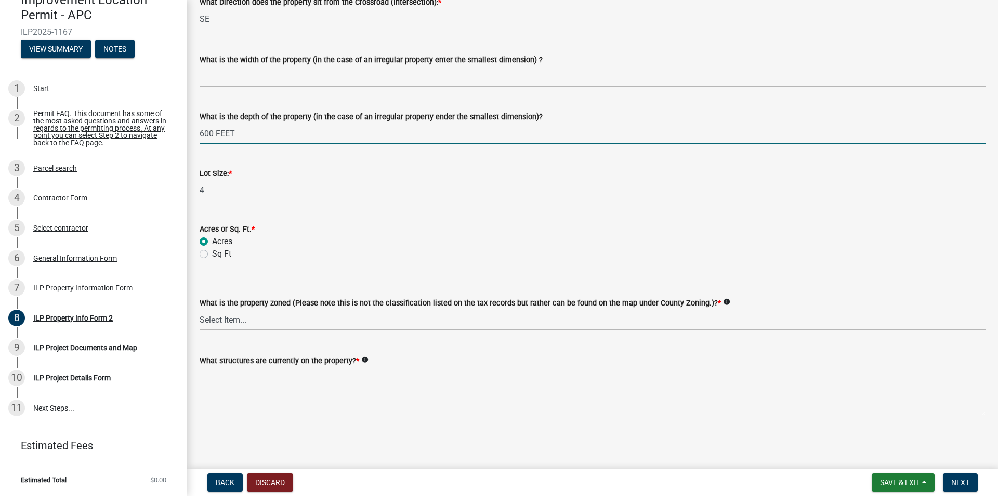
type input "600 FEET"
click at [303, 318] on select "Select Item... Agricultural Agricultural 2 Commercial Environmental Industrial …" at bounding box center [593, 319] width 786 height 21
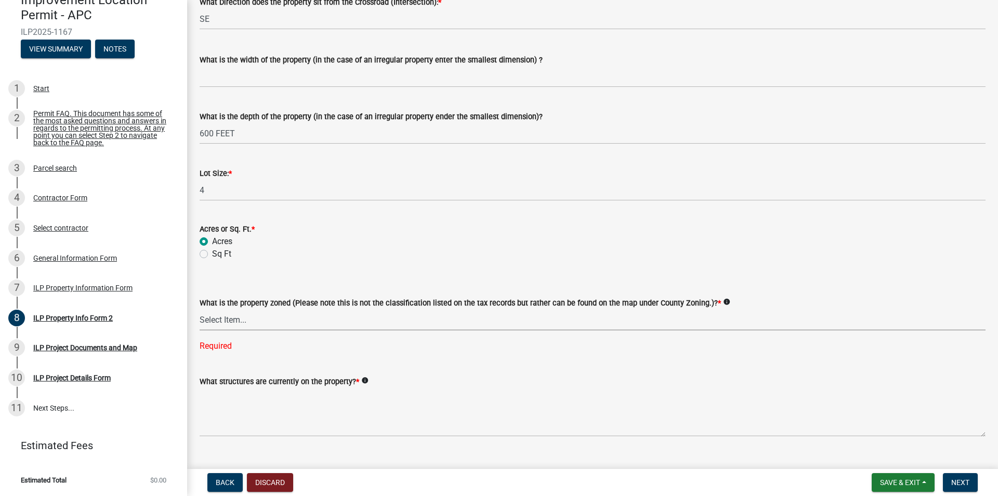
click at [281, 322] on select "Select Item... Agricultural Agricultural 2 Commercial Environmental Industrial …" at bounding box center [593, 319] width 786 height 21
click at [200, 309] on select "Select Item... Agricultural Agricultural 2 Commercial Environmental Industrial …" at bounding box center [593, 319] width 786 height 21
select select "d5b3dff7-6ec7-4275-8245-8267c8742b62"
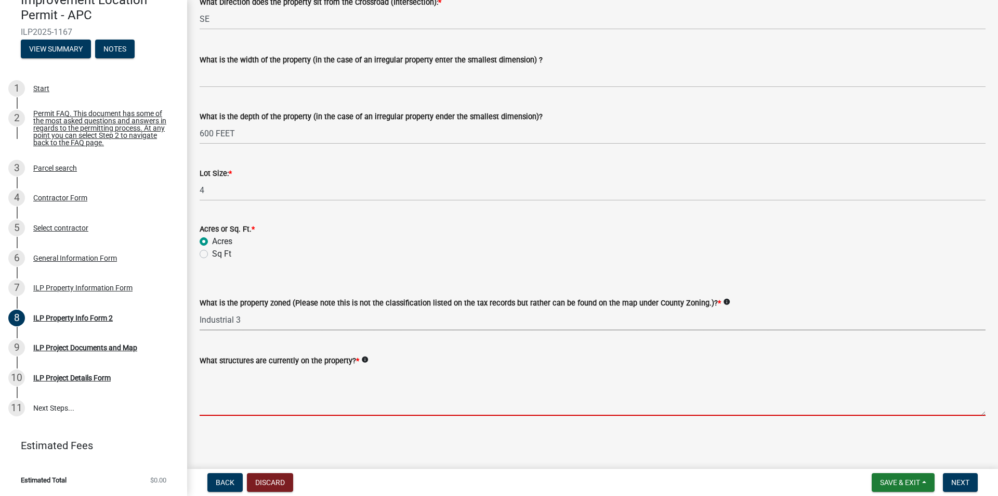
click at [264, 408] on textarea "What structures are currently on the property? *" at bounding box center [593, 391] width 786 height 49
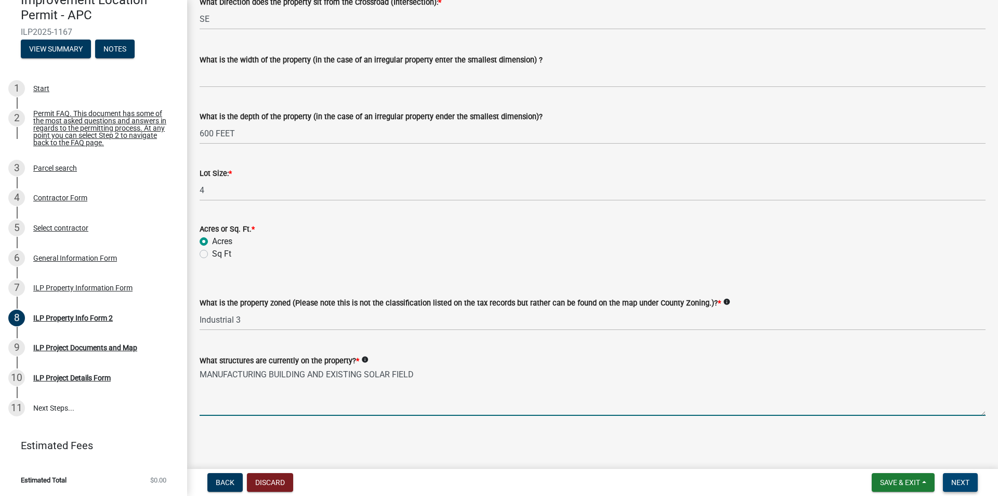
type textarea "MANUFACTURING BUILDING AND EXISTING SOLAR FIELD"
click at [966, 485] on span "Next" at bounding box center [961, 482] width 18 height 8
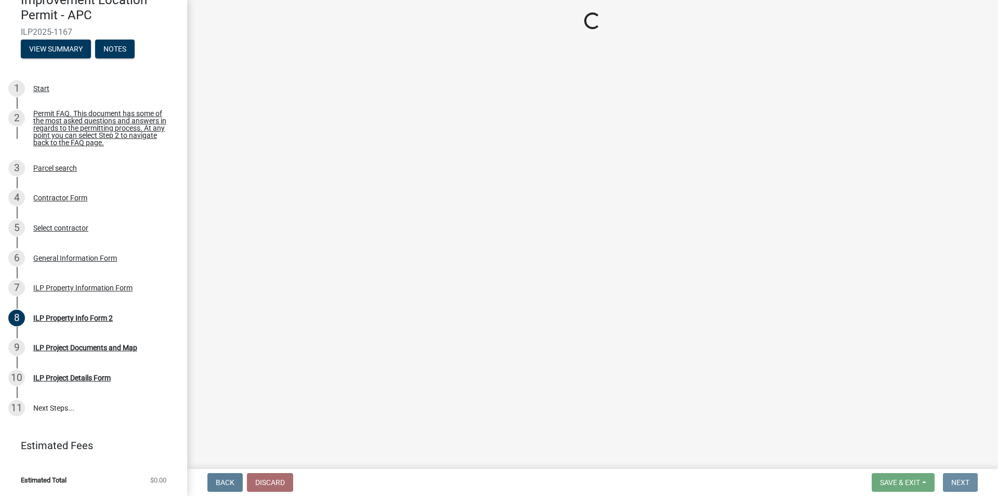
scroll to position [0, 0]
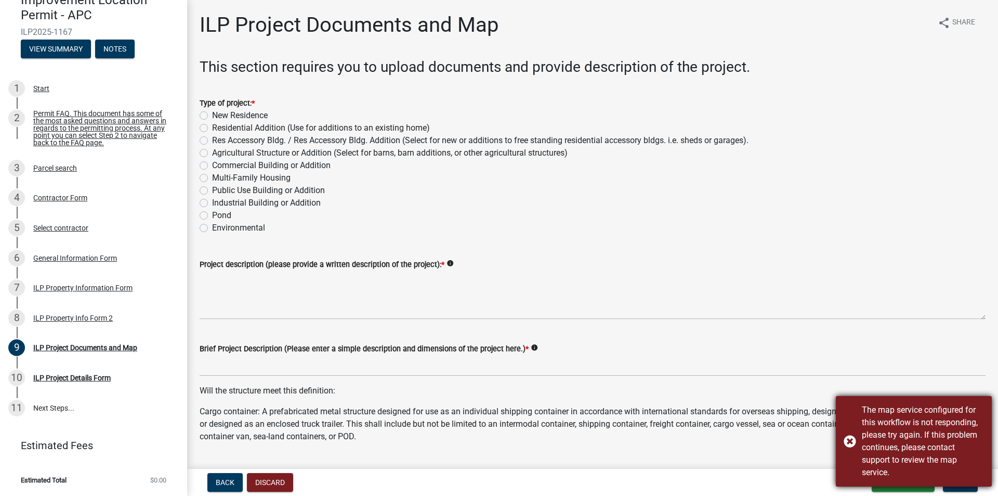
click at [850, 438] on div "The map service configured for this workflow is not responding, please try agai…" at bounding box center [914, 441] width 156 height 90
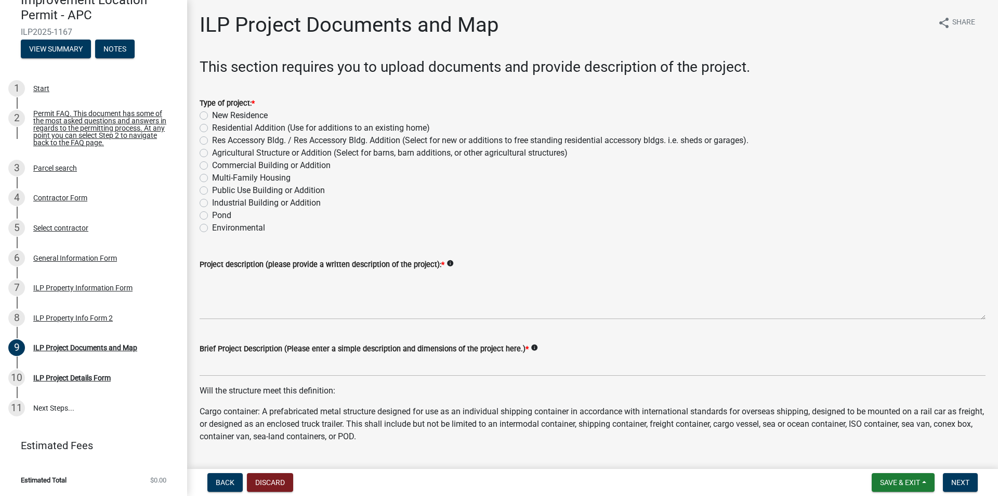
click at [212, 226] on label "Environmental" at bounding box center [238, 228] width 53 height 12
click at [212, 226] on input "Environmental" at bounding box center [215, 225] width 7 height 7
radio input "true"
click at [212, 201] on label "Industrial Building or Addition" at bounding box center [266, 203] width 109 height 12
click at [212, 201] on input "Industrial Building or Addition" at bounding box center [215, 200] width 7 height 7
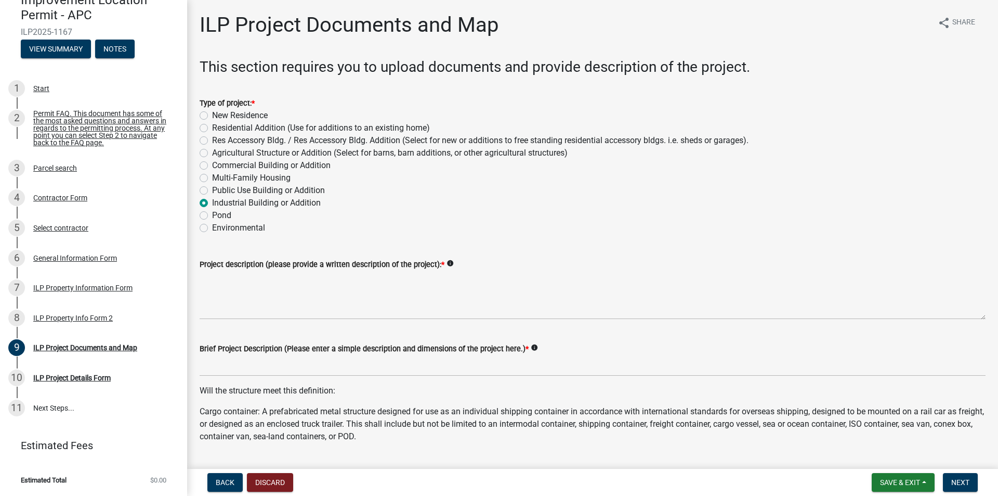
radio input "true"
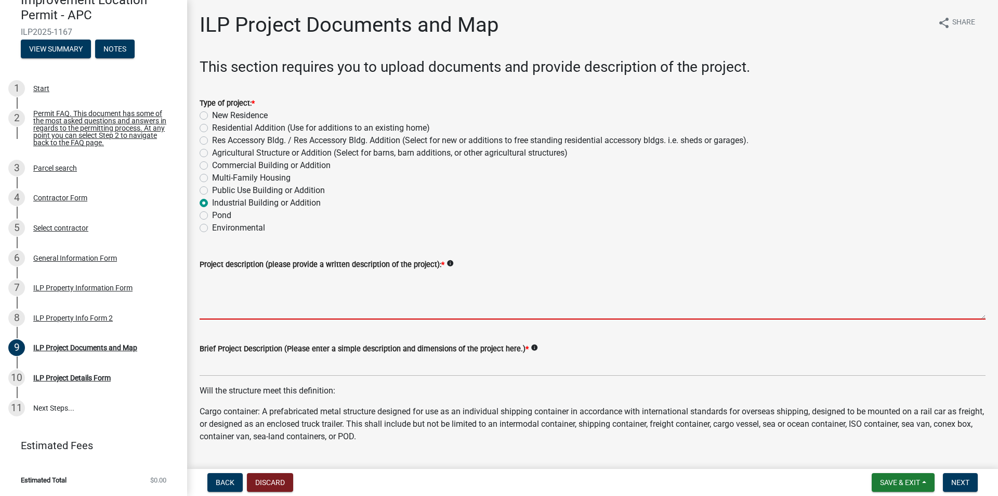
click at [249, 303] on textarea "Project description (please provide a written description of the project): *" at bounding box center [593, 294] width 786 height 49
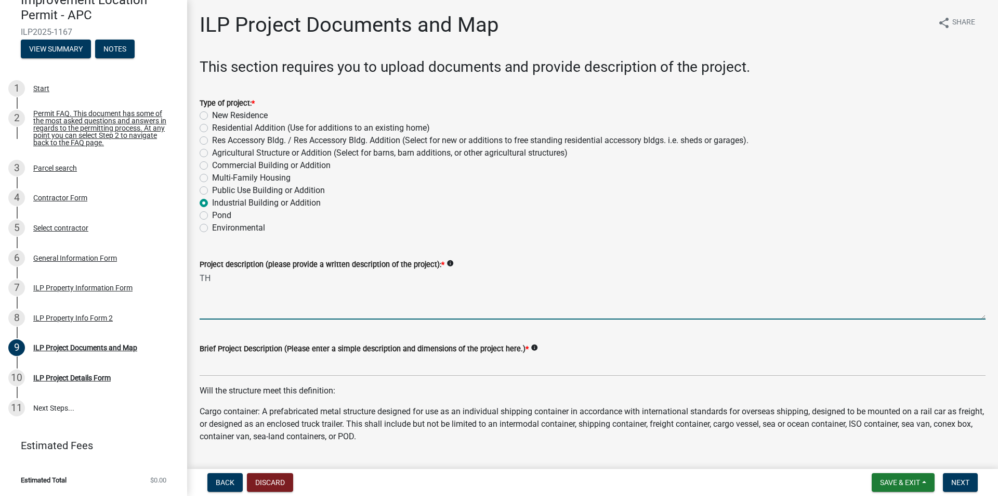
type textarea "T"
click at [502, 275] on textarea "THIS APOPLICAITON SI FOR ADDING ADDITIONAL ROWS TO OUR EXISTING SOALR FIELD" at bounding box center [593, 294] width 786 height 49
type textarea "THIS APOPLICAITON SI FOR ADDING ADDITIONAL ROWS TO OUR EXISTING SOLAR FIELD"
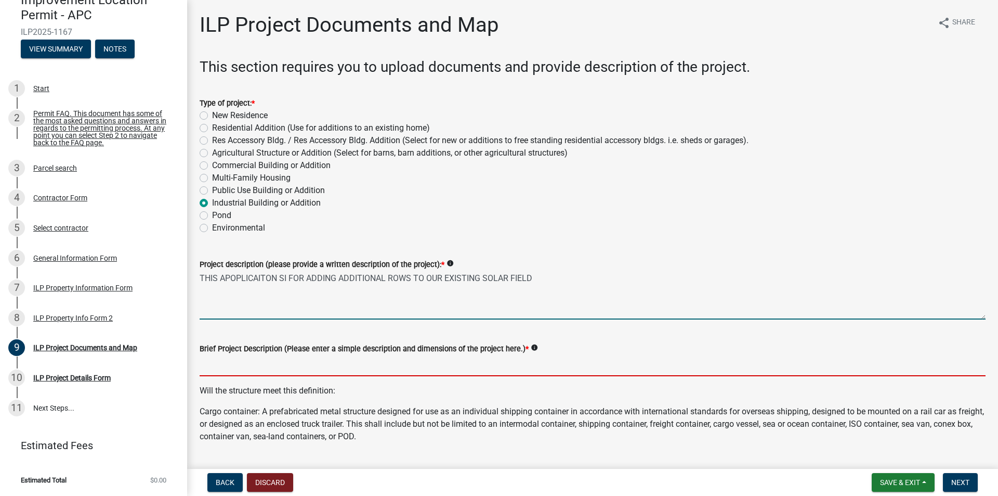
click at [220, 366] on input "Brief Project Description (Please enter a simple description and dimensions of …" at bounding box center [593, 365] width 786 height 21
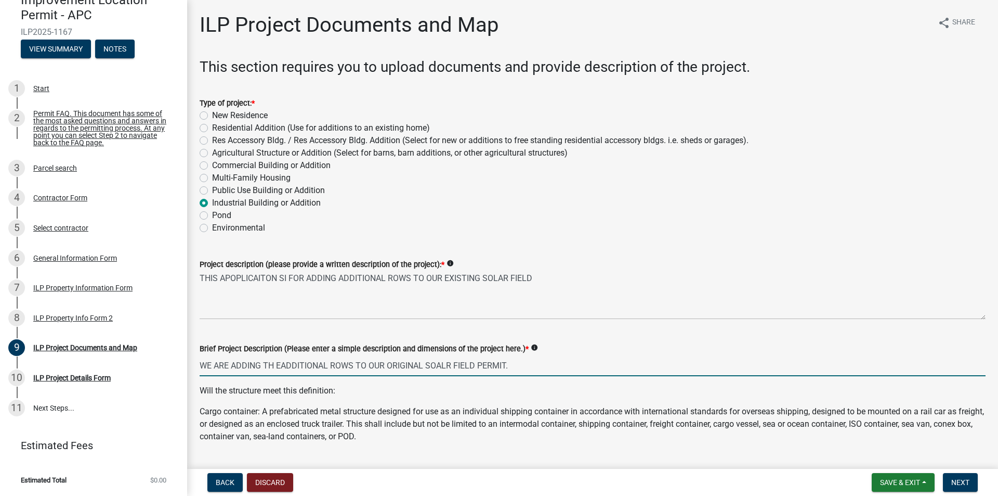
scroll to position [208, 0]
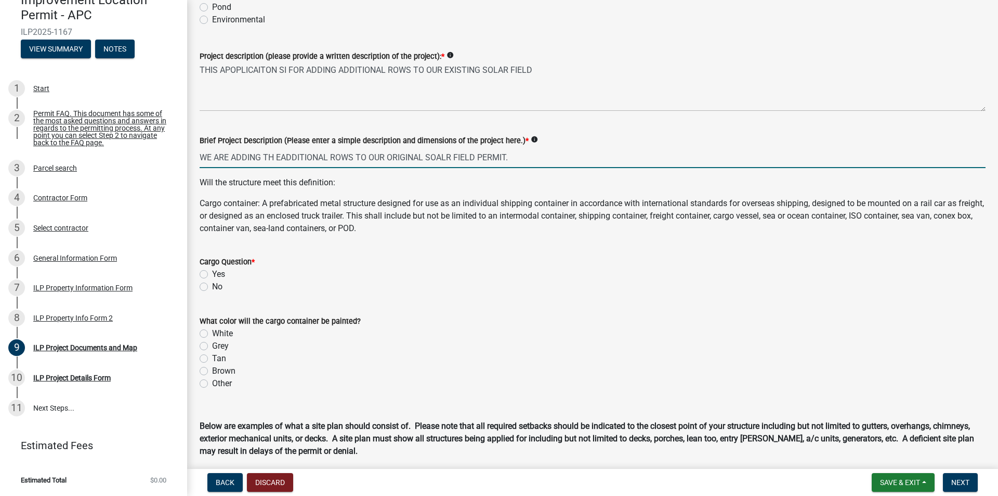
type input "WE ARE ADDING TH EADDITIONAL ROWS TO OUR ORIGINAL SOALR FIELD PERMIT."
click at [202, 291] on div "Cargo Question * Yes No" at bounding box center [593, 273] width 786 height 37
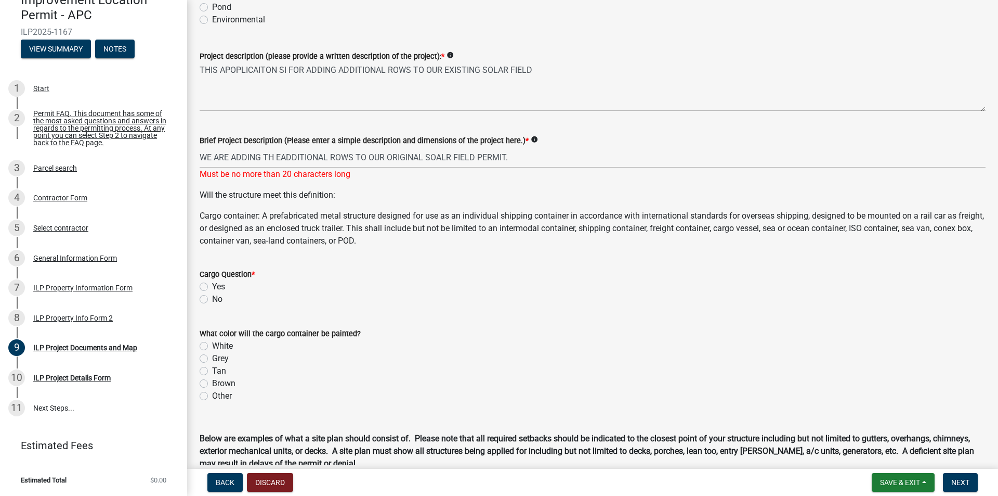
click at [212, 296] on label "No" at bounding box center [217, 299] width 10 height 12
click at [212, 296] on input "No" at bounding box center [215, 296] width 7 height 7
radio input "true"
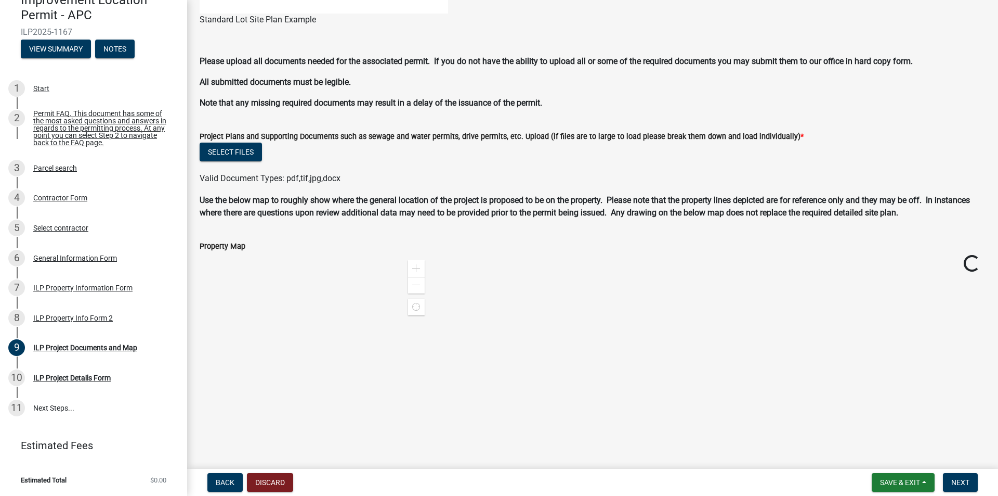
scroll to position [1003, 0]
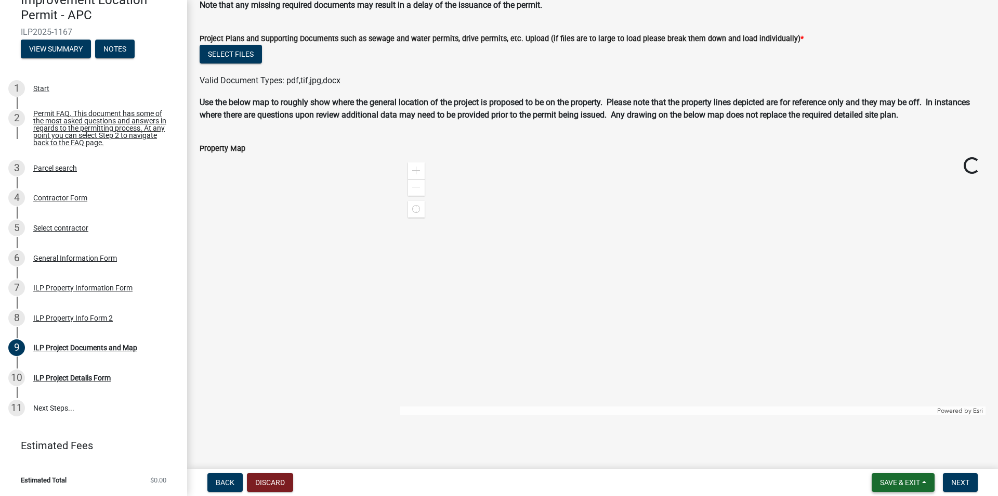
click at [899, 476] on button "Save & Exit" at bounding box center [903, 482] width 63 height 19
click at [889, 455] on button "Save & Exit" at bounding box center [893, 455] width 83 height 25
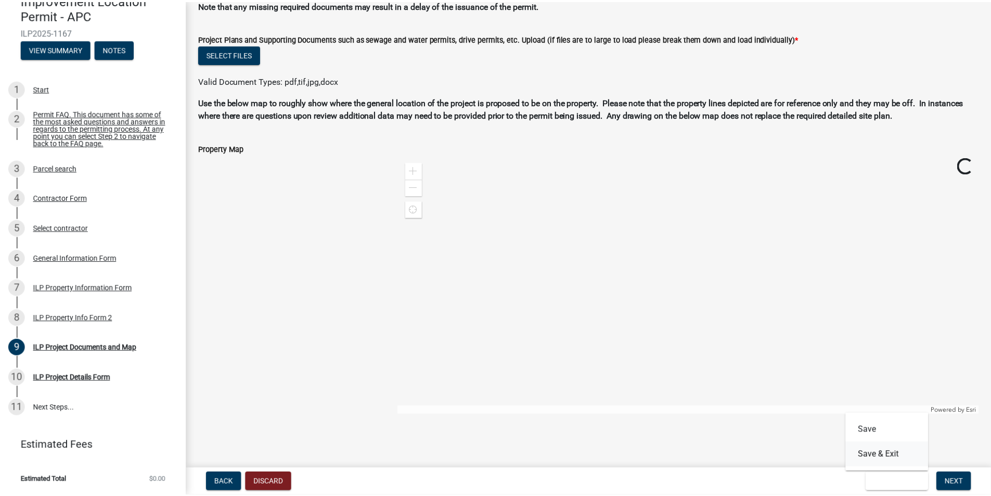
scroll to position [0, 0]
